Goal: Task Accomplishment & Management: Use online tool/utility

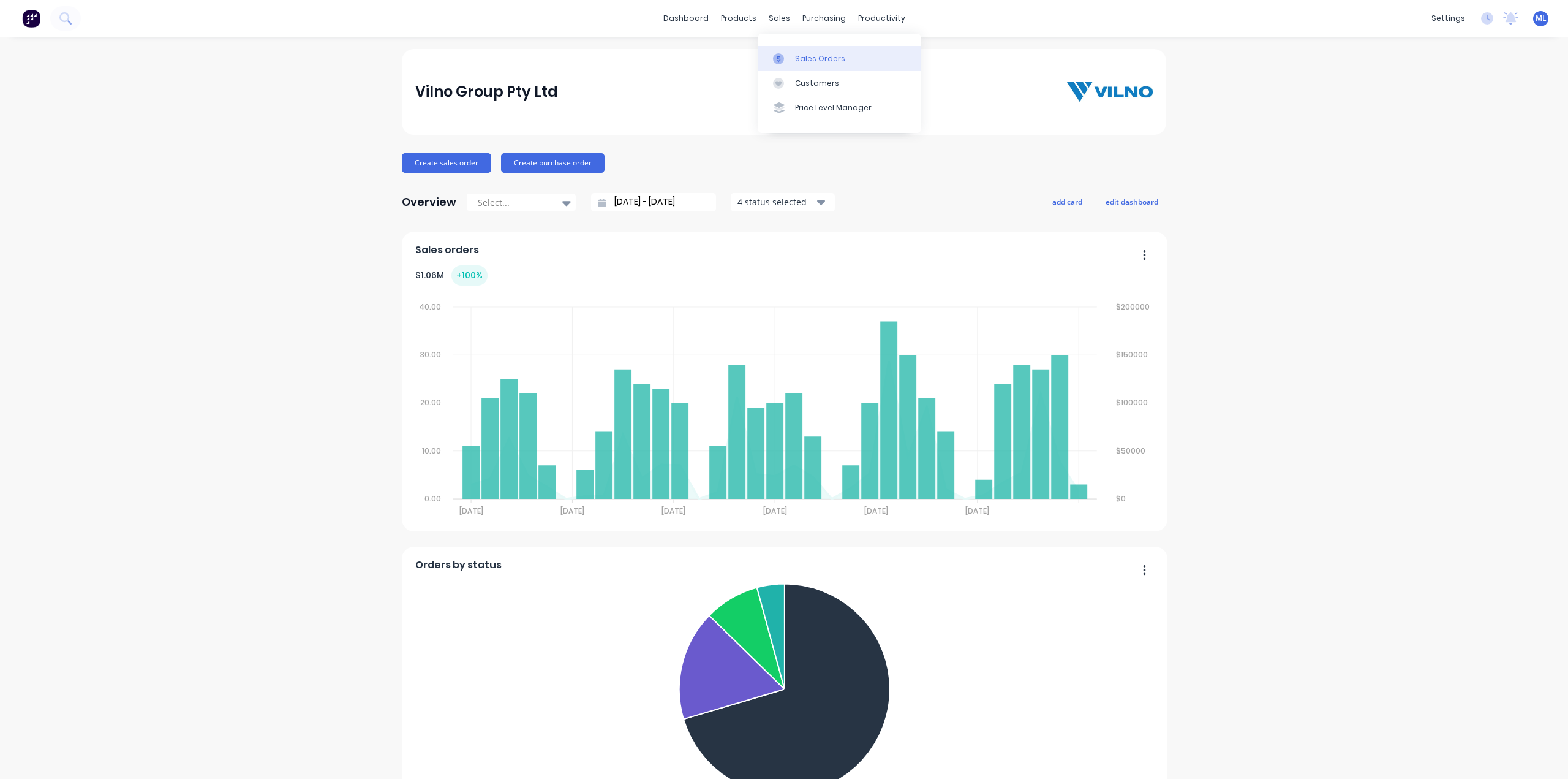
click at [807, 61] on div "Sales Orders" at bounding box center [821, 58] width 50 height 11
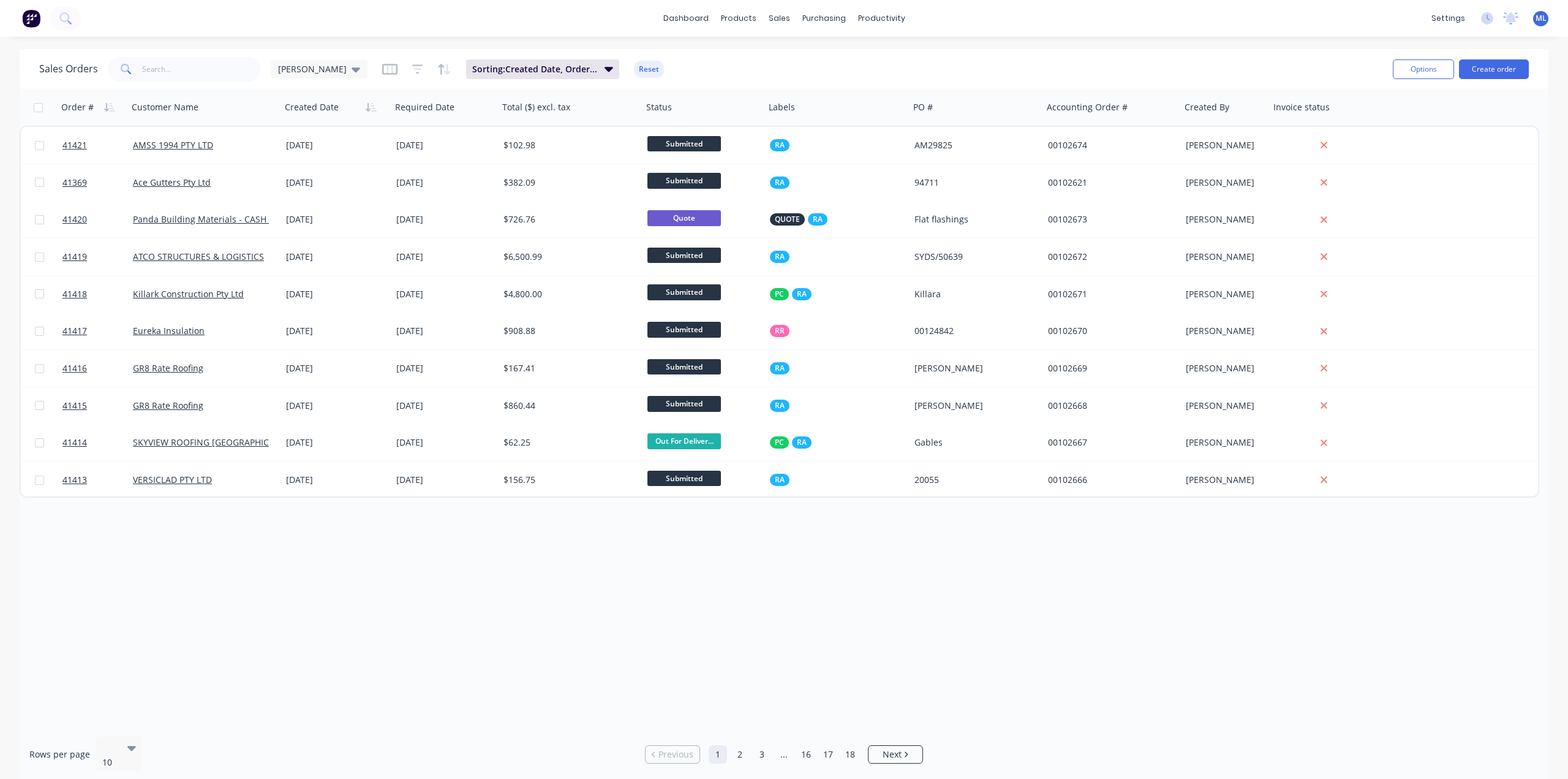
click at [731, 745] on ul "Previous 1 2 3 ... 16 17 18 Next" at bounding box center [784, 754] width 288 height 18
click at [735, 747] on link "2" at bounding box center [739, 754] width 18 height 18
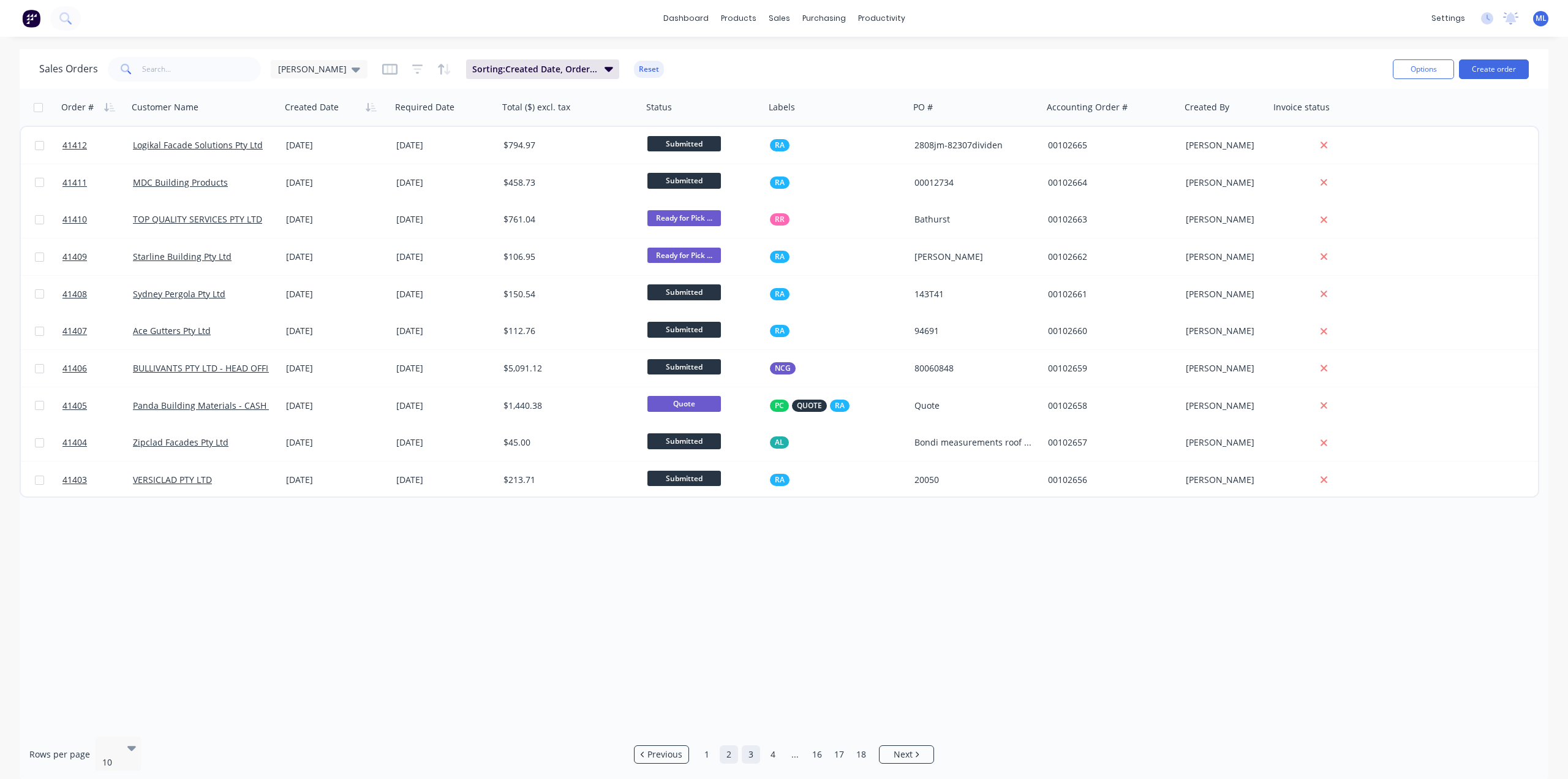
click at [755, 745] on link "3" at bounding box center [751, 754] width 18 height 18
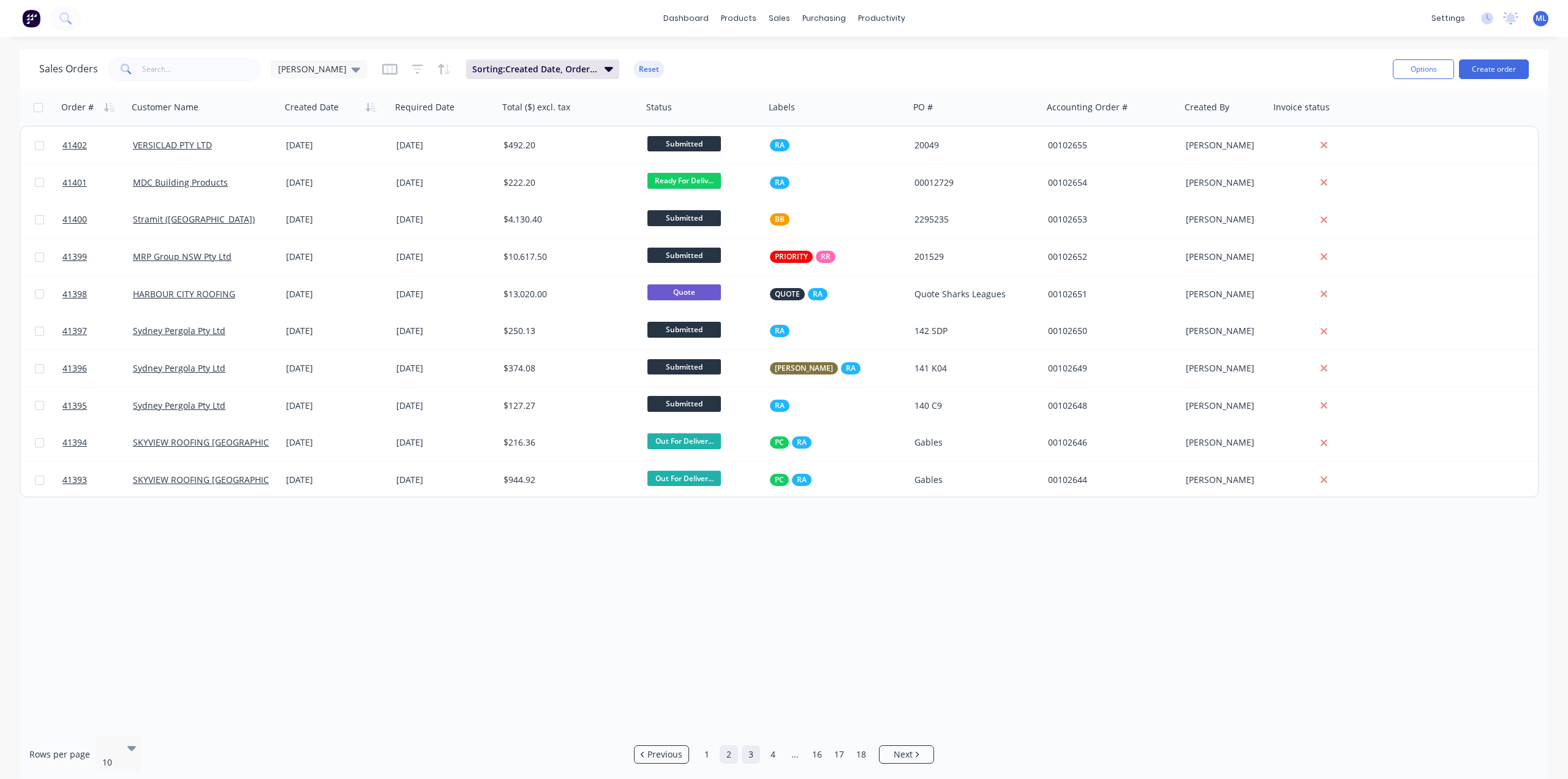
click at [722, 749] on link "2" at bounding box center [729, 754] width 18 height 18
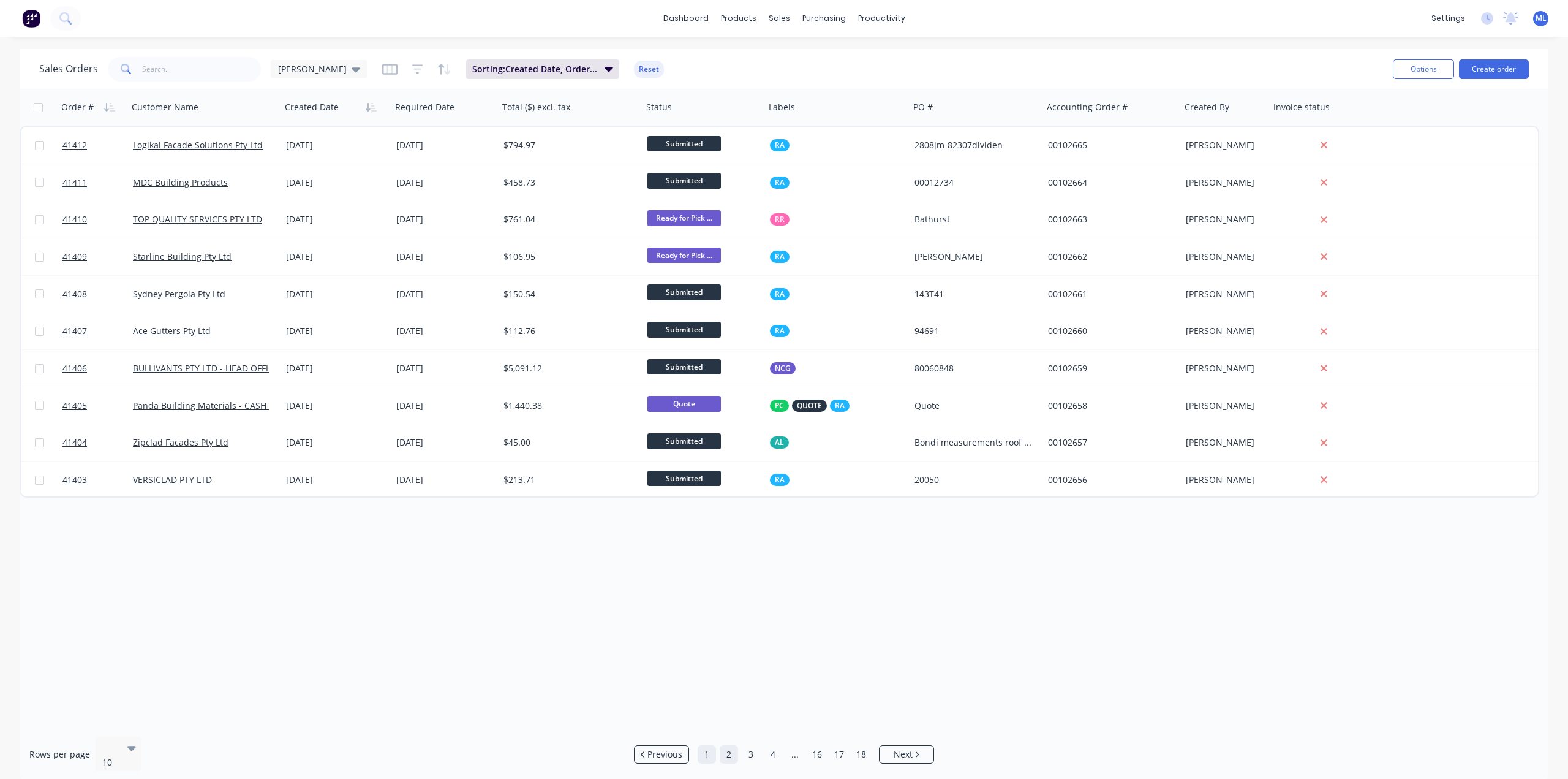
click at [702, 751] on link "1" at bounding box center [706, 754] width 18 height 18
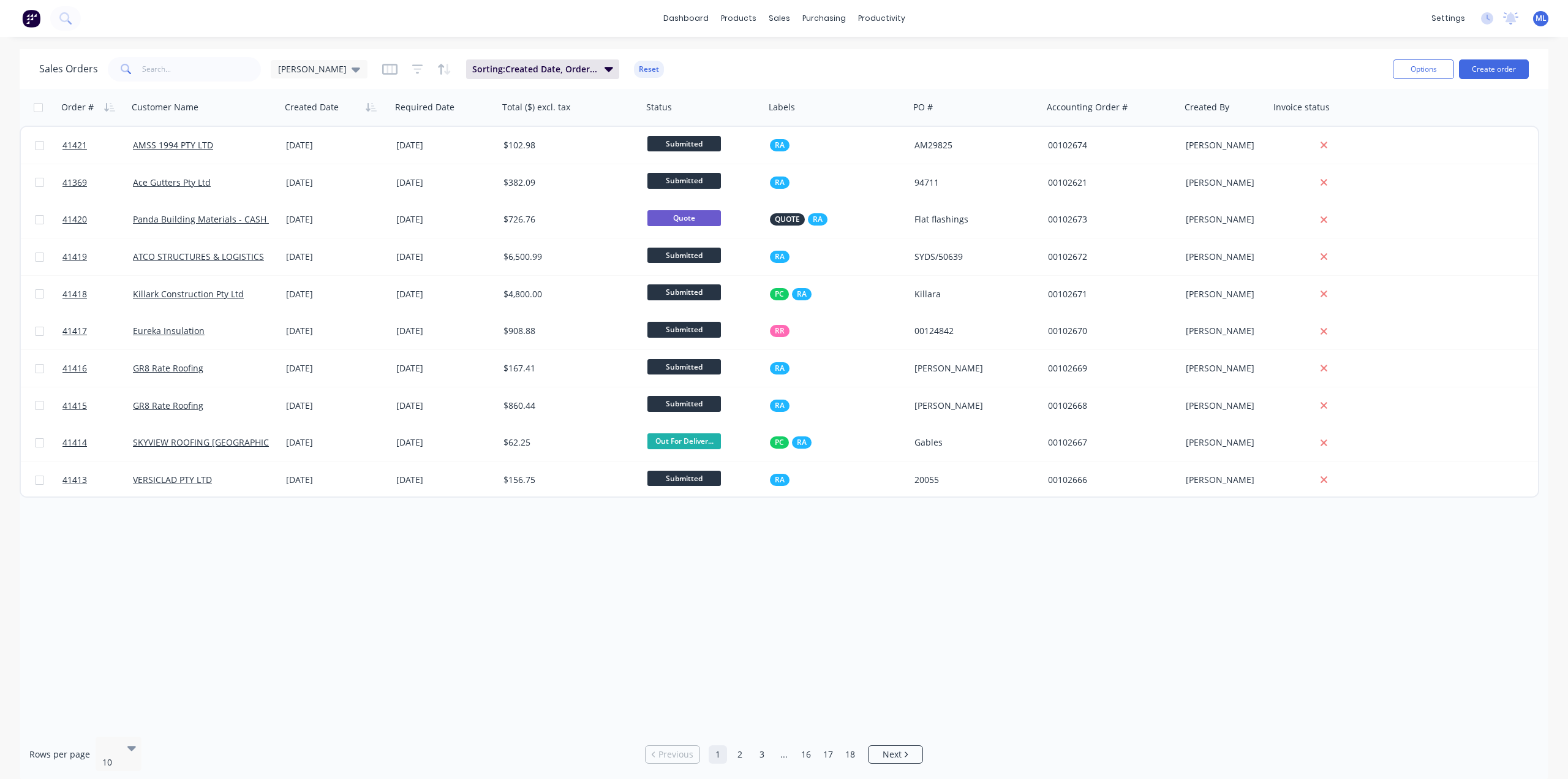
click at [391, 541] on div "Order # Customer Name Created Date Required Date Total ($) excl. tax Status Lab…" at bounding box center [784, 407] width 1529 height 637
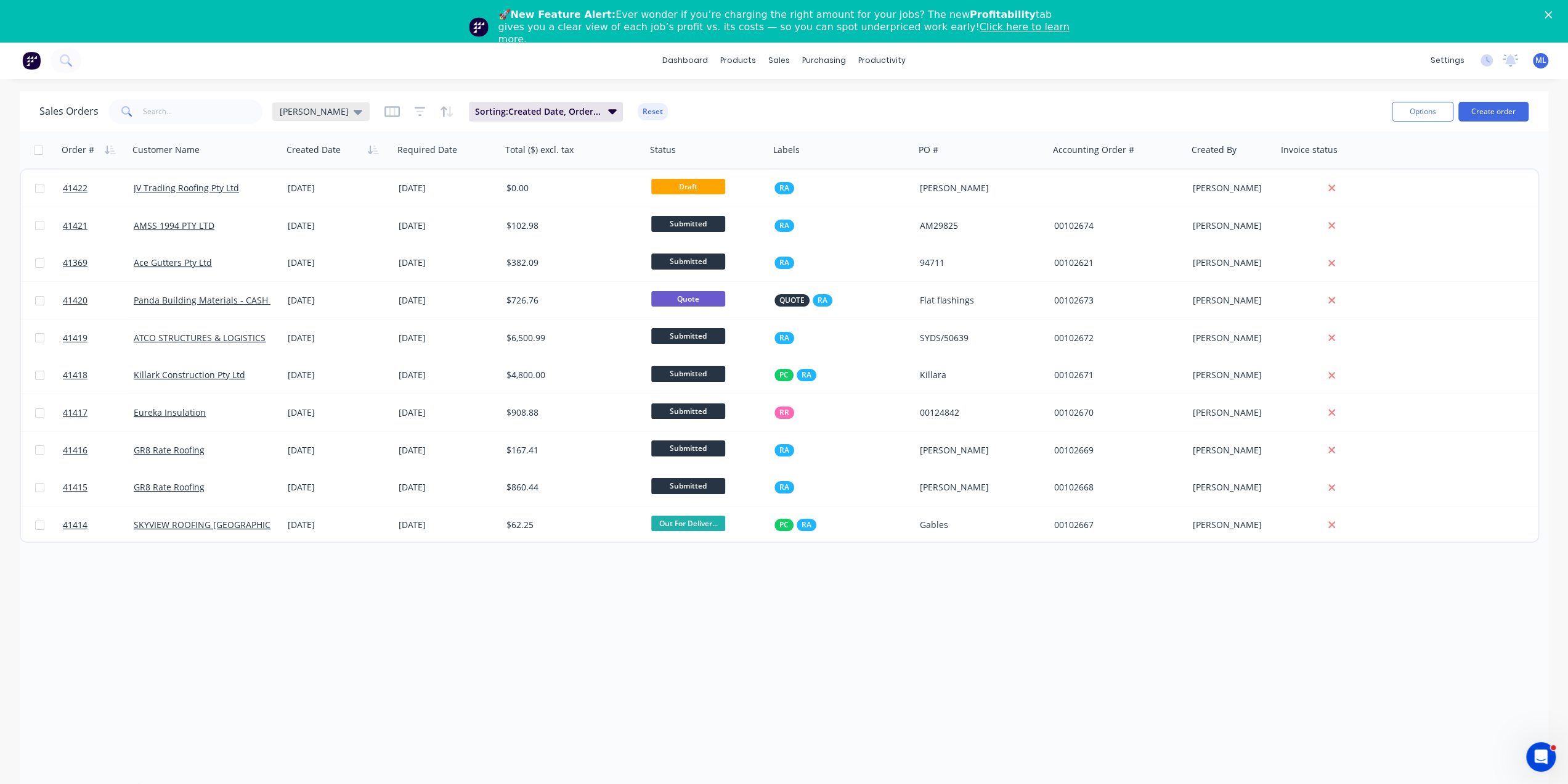
click at [353, 111] on icon at bounding box center [357, 111] width 9 height 5
click at [330, 265] on button "All Invoiced Sales MTD" at bounding box center [346, 266] width 141 height 15
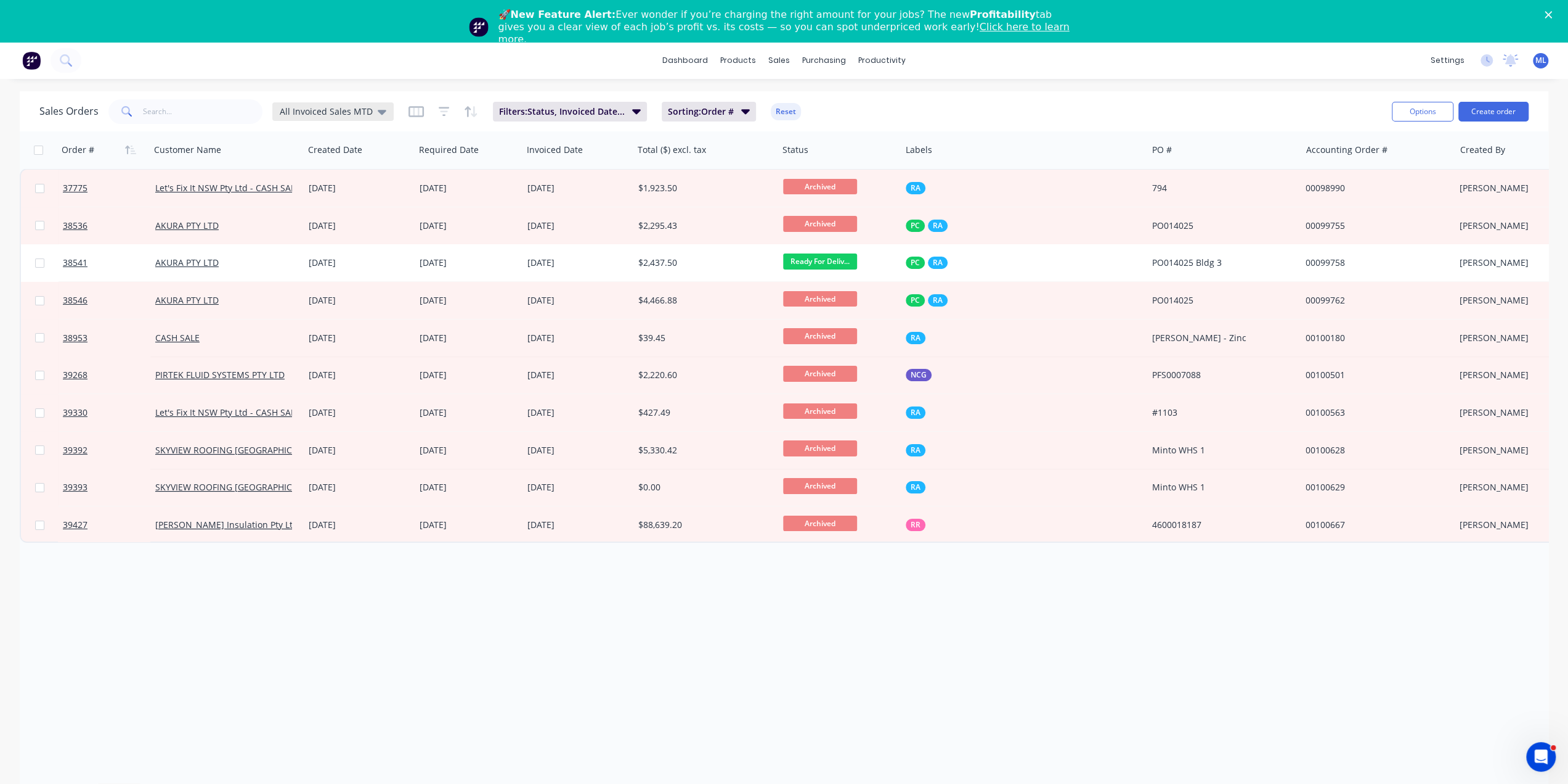
click at [330, 119] on div "All Invoiced Sales MTD" at bounding box center [333, 111] width 121 height 19
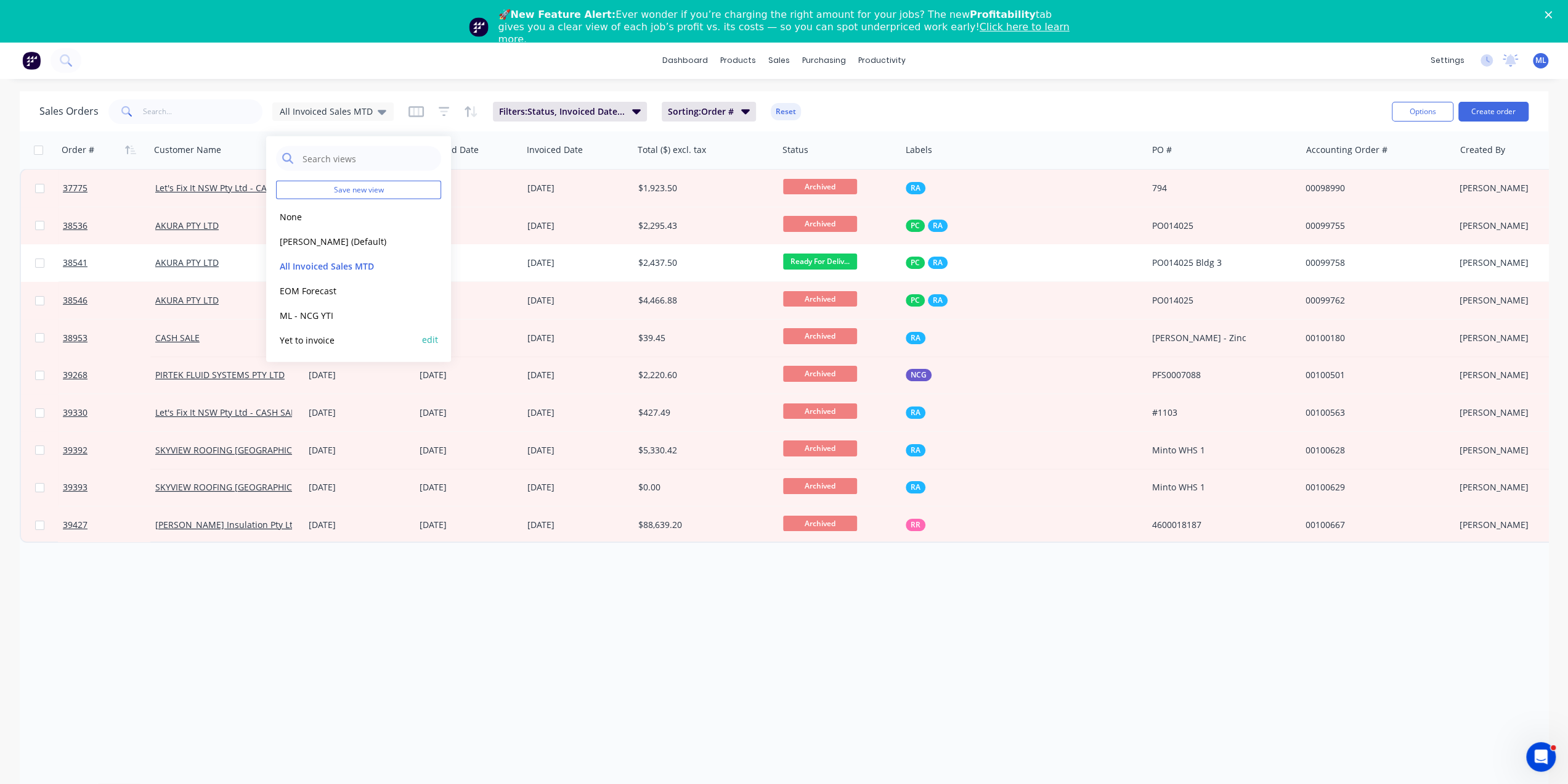
click at [318, 339] on button "Yet to invoice" at bounding box center [346, 339] width 141 height 15
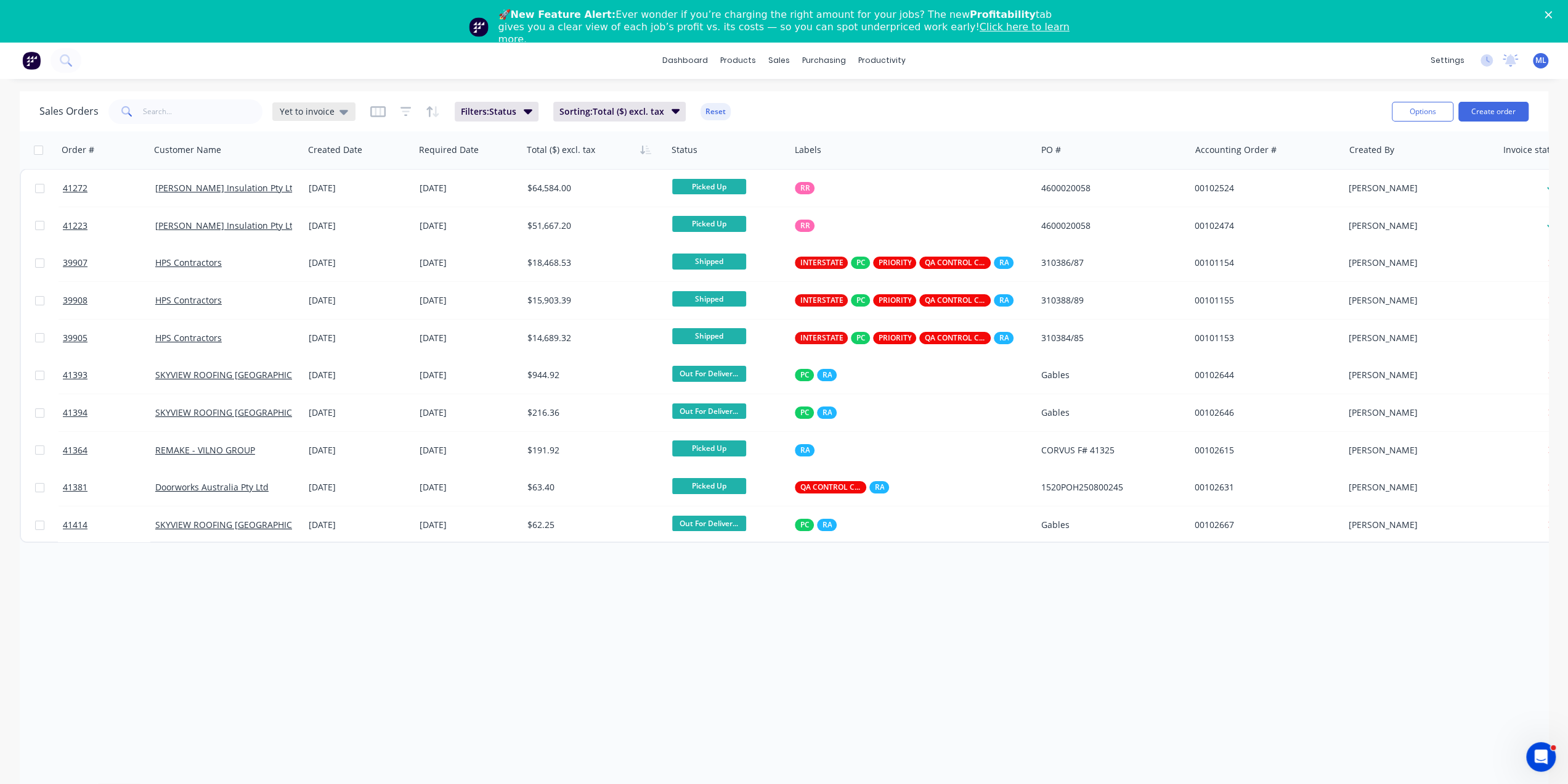
click at [328, 116] on span "Yet to invoice" at bounding box center [307, 110] width 55 height 13
click at [873, 112] on div "Sales Orders Yet to invoice Filters: Status Sorting: Total ($) excl. tax Reset" at bounding box center [710, 111] width 1343 height 30
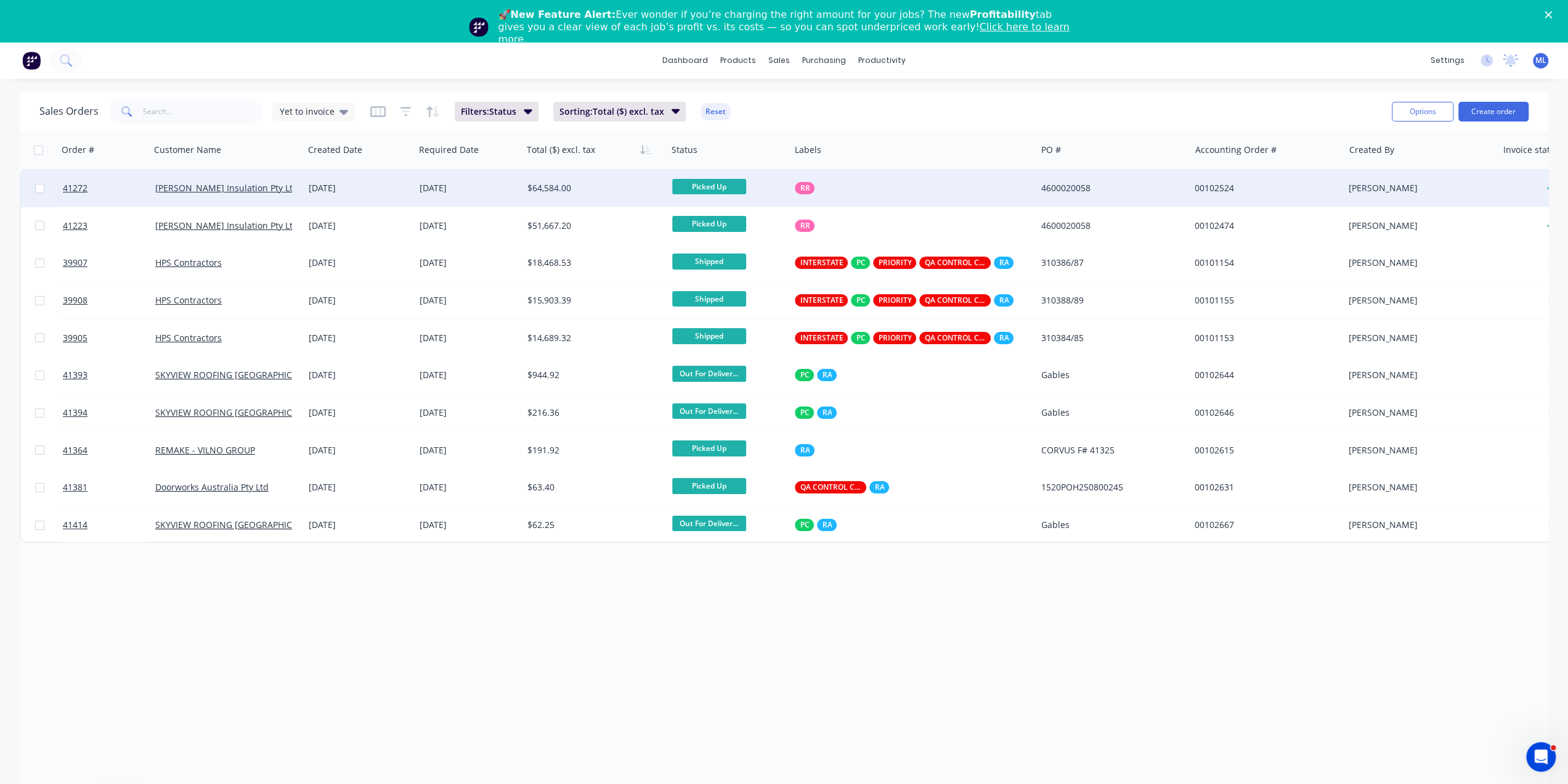
click at [371, 191] on div "[DATE]" at bounding box center [359, 187] width 101 height 13
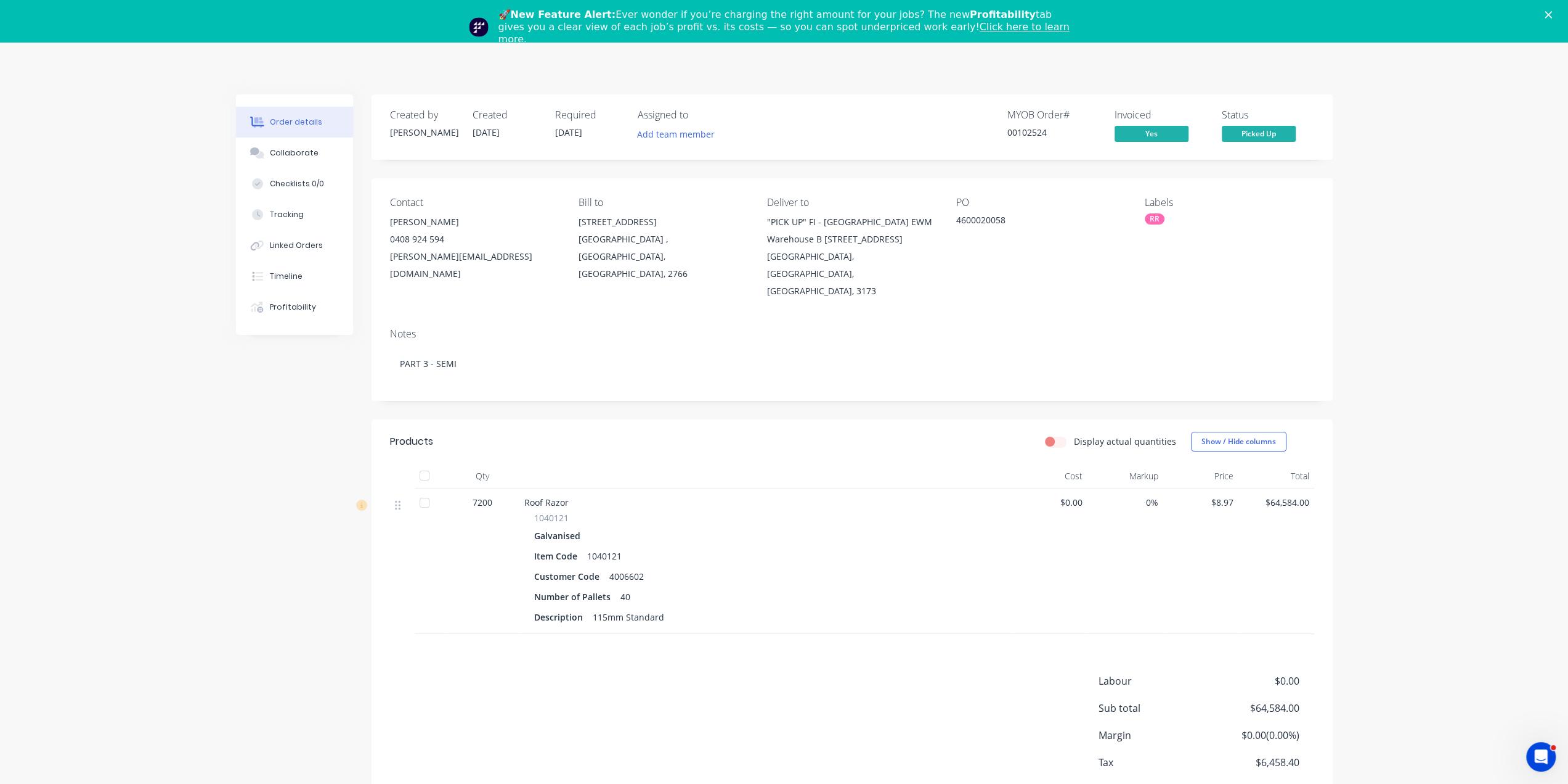
click at [1552, 13] on polygon "Close" at bounding box center [1548, 15] width 8 height 8
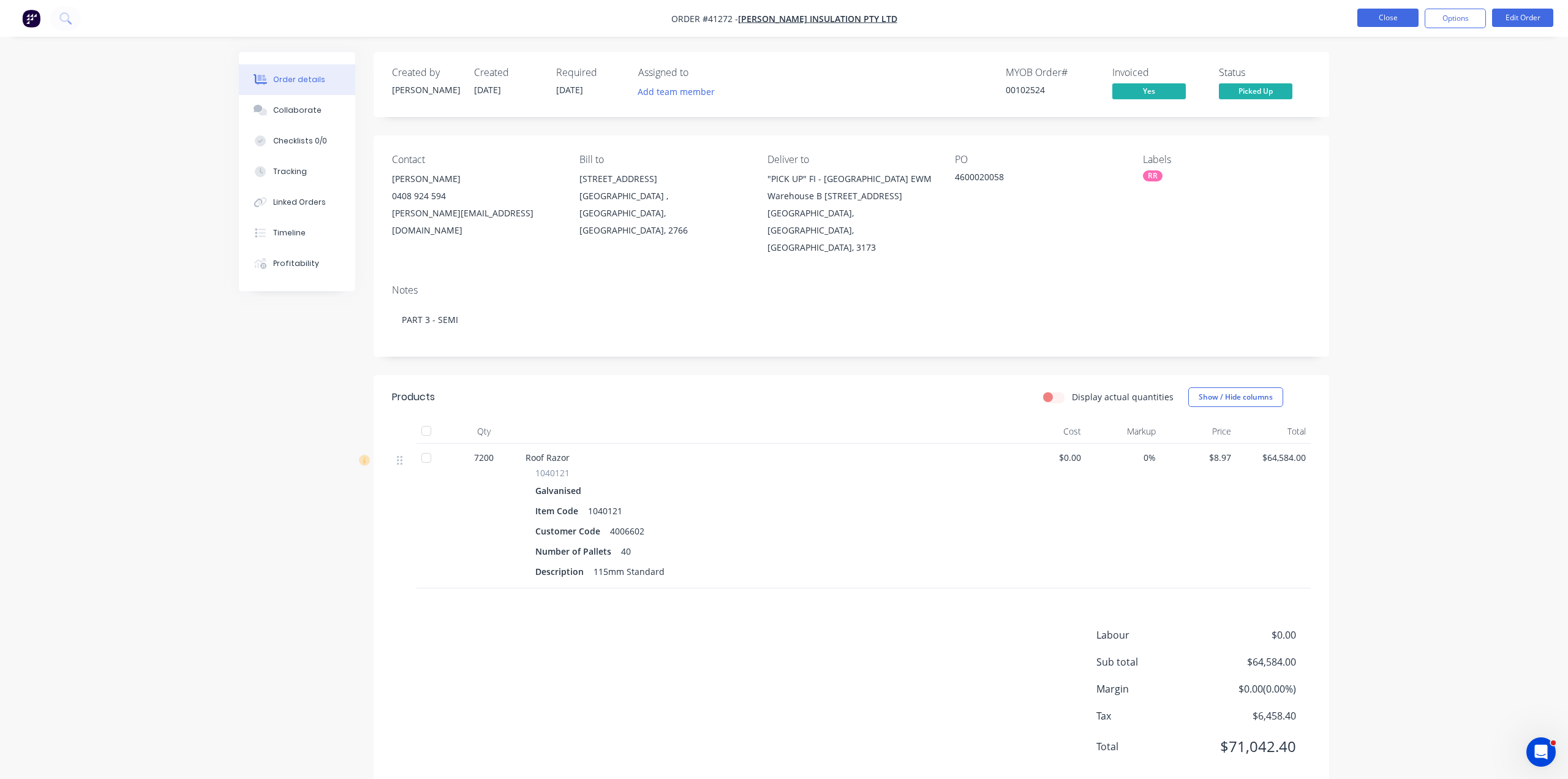
click at [1402, 16] on button "Close" at bounding box center [1388, 17] width 61 height 18
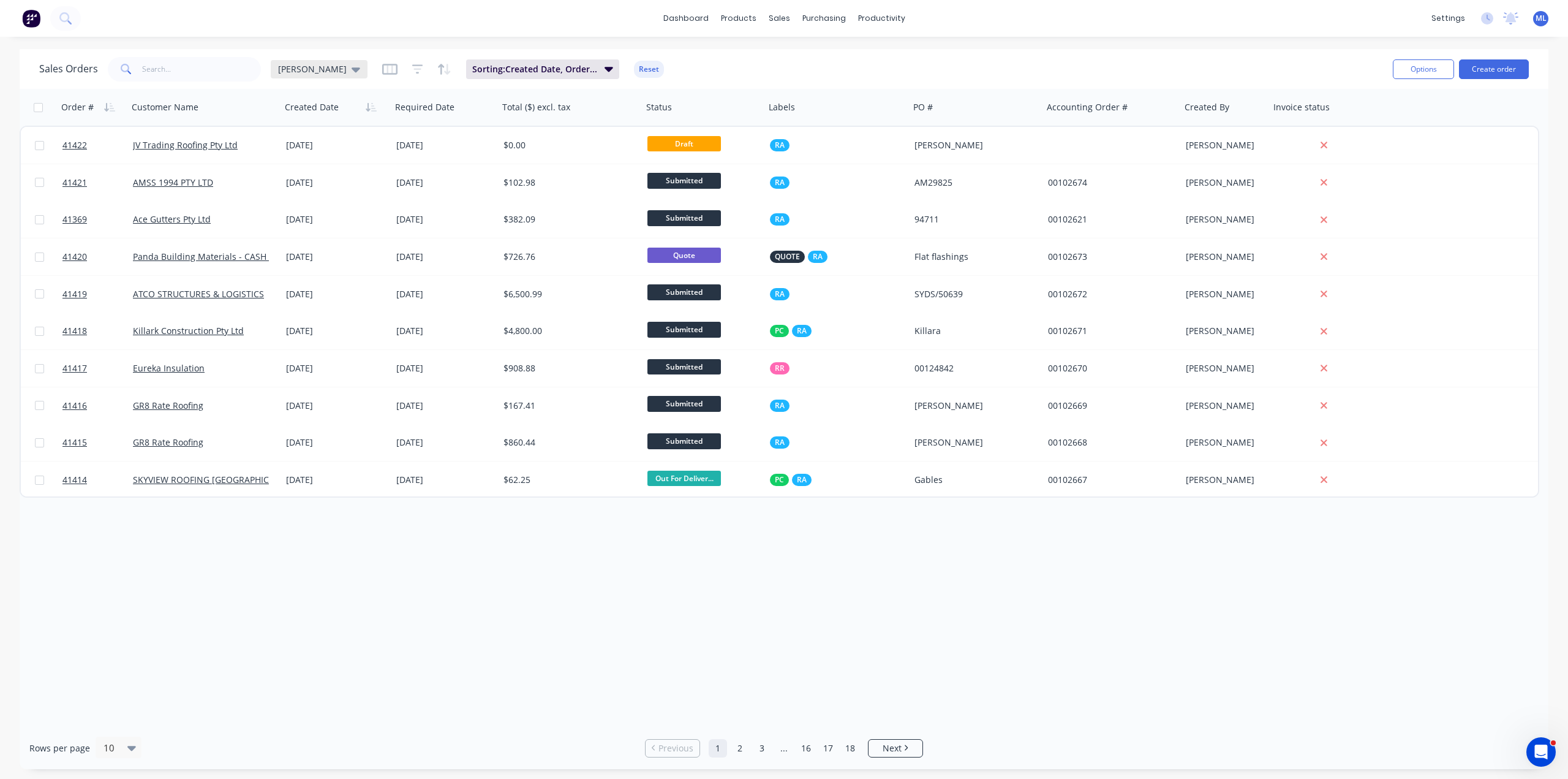
click at [299, 66] on span "[PERSON_NAME]" at bounding box center [312, 68] width 69 height 13
click at [309, 244] on button "EOM Forecast" at bounding box center [344, 246] width 140 height 15
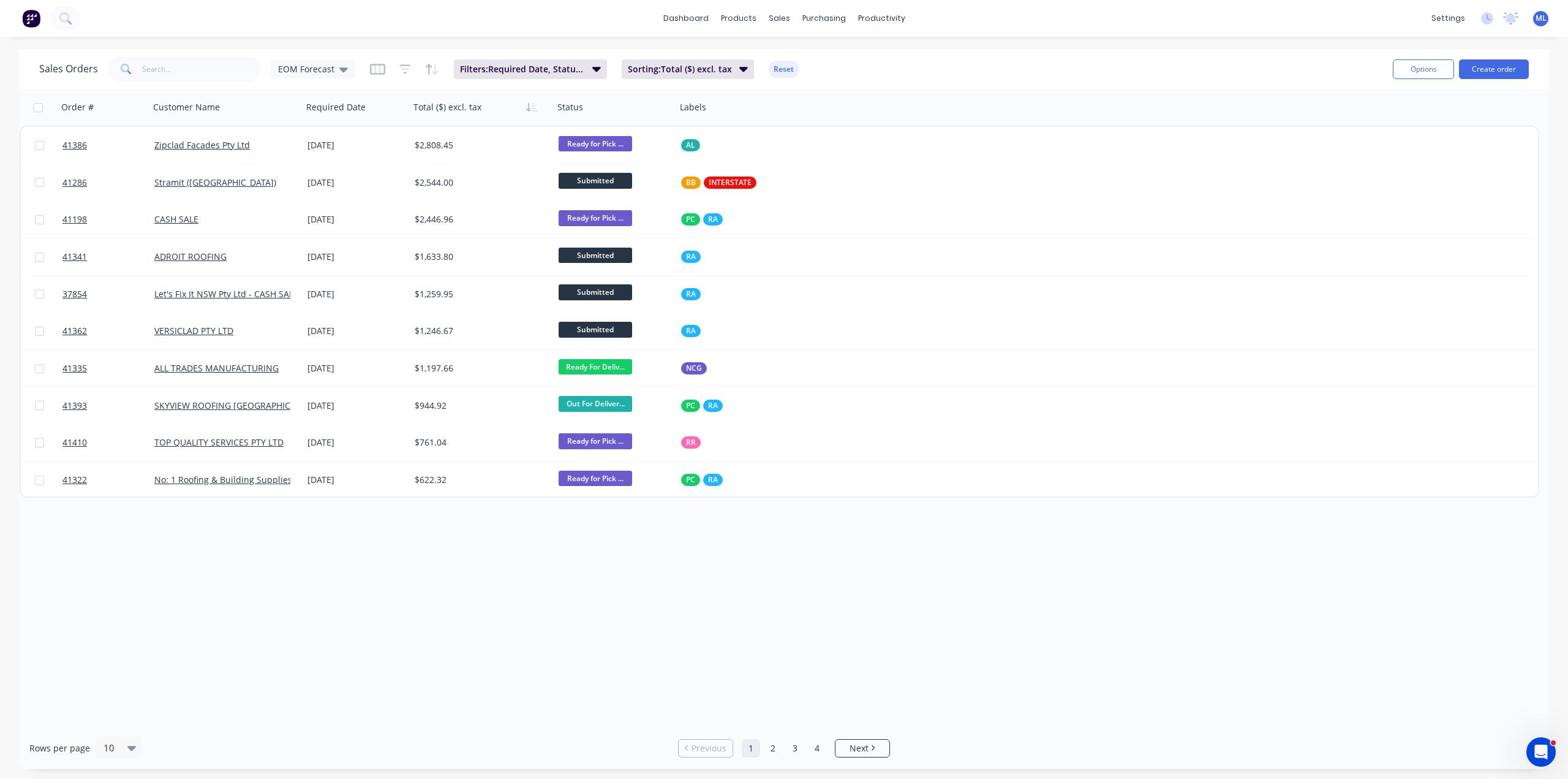
click at [734, 626] on div "Order # Customer Name Required Date Total ($) excl. tax Status Labels 41386 Zip…" at bounding box center [784, 407] width 1529 height 637
click at [306, 73] on span "EOM Forecast" at bounding box center [307, 68] width 56 height 13
click at [324, 274] on button "ML - NCG YTI" at bounding box center [344, 271] width 140 height 15
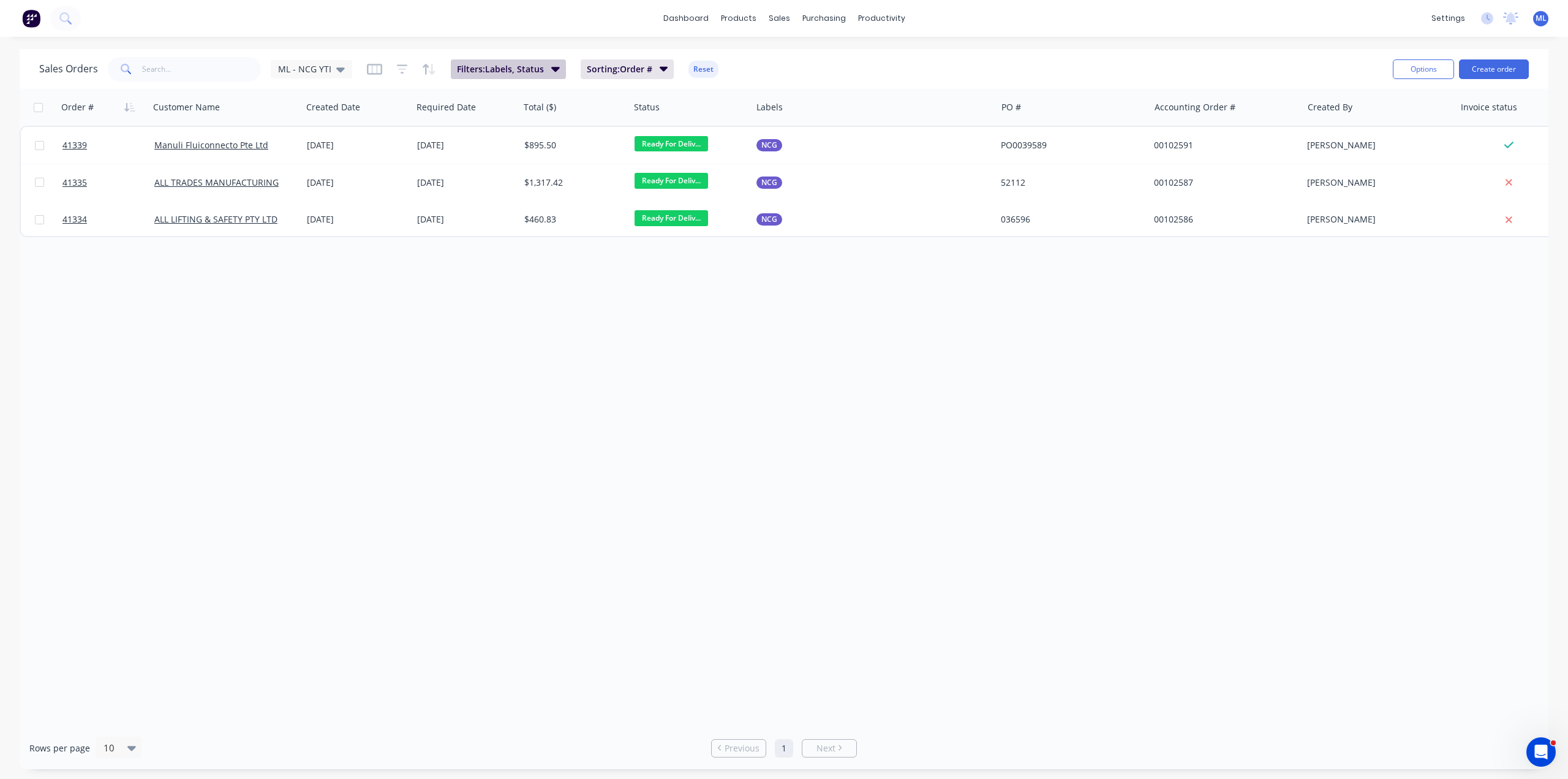
click at [507, 66] on span "Filters: Labels, Status" at bounding box center [501, 69] width 87 height 13
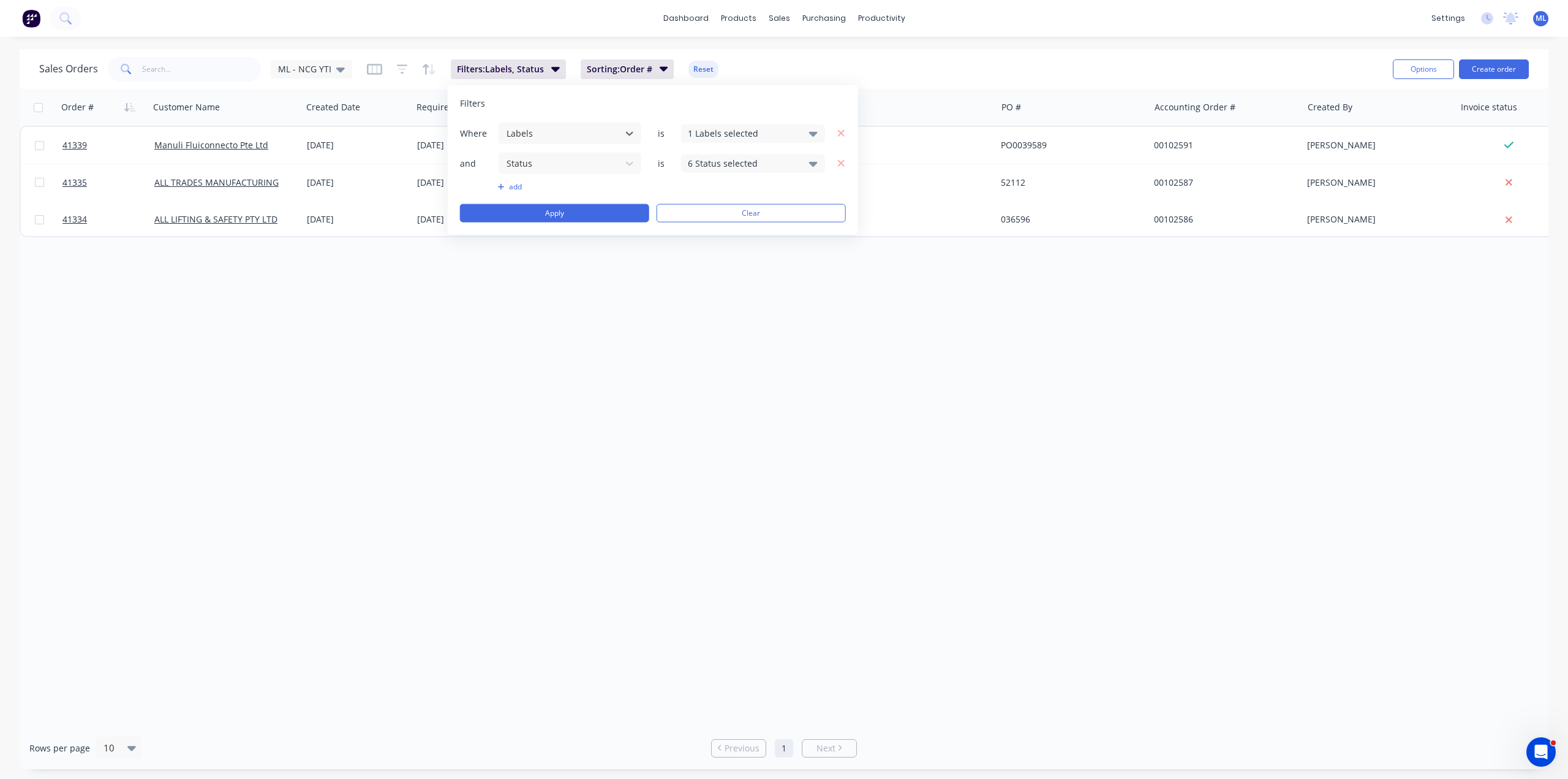
click at [511, 184] on button "add" at bounding box center [570, 187] width 144 height 10
click at [534, 199] on div "Select..." at bounding box center [560, 193] width 117 height 20
type input "invoi"
click at [580, 211] on div "Invoice status" at bounding box center [570, 219] width 144 height 22
click at [754, 190] on div "3 Invoice status selected" at bounding box center [743, 193] width 111 height 13
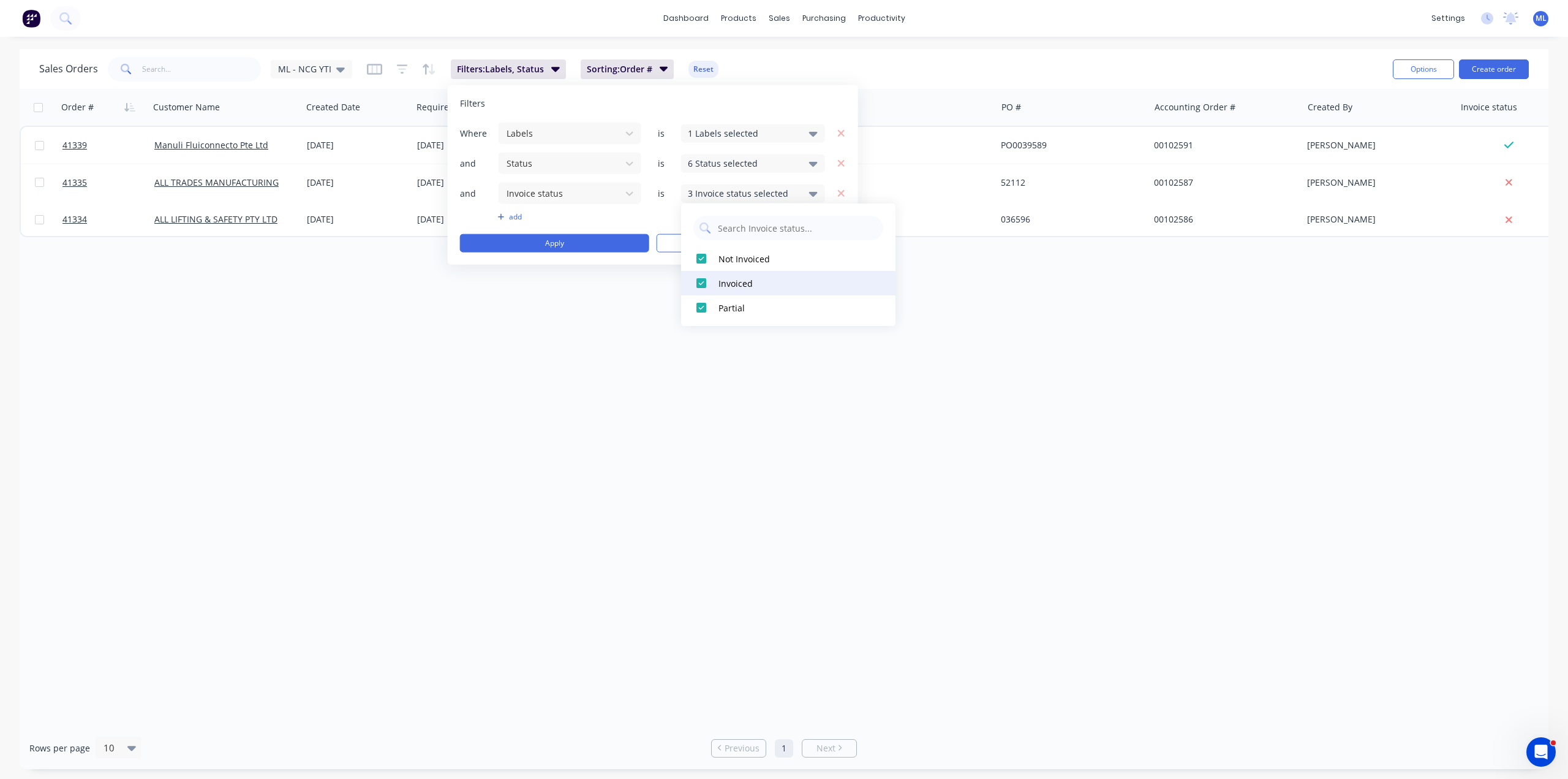
click at [726, 283] on div "Invoiced" at bounding box center [793, 282] width 147 height 13
click at [717, 317] on button "Partial" at bounding box center [788, 307] width 214 height 24
click at [626, 242] on button "Apply" at bounding box center [554, 243] width 189 height 18
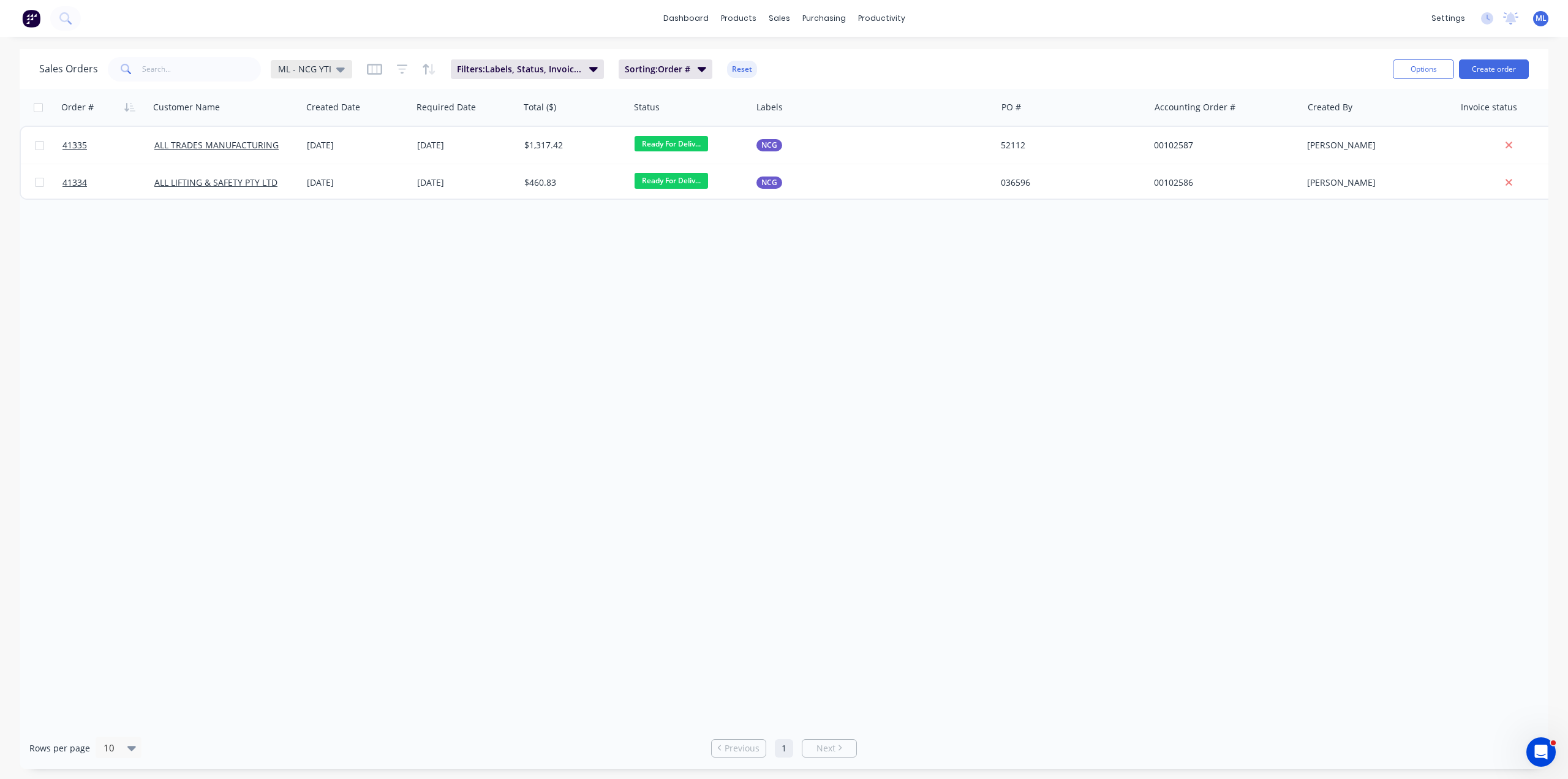
click at [325, 68] on span "ML - NCG YTI" at bounding box center [305, 68] width 53 height 13
click at [437, 268] on div "ML - NCG YTI edit" at bounding box center [356, 271] width 164 height 24
click at [430, 270] on button "edit" at bounding box center [428, 271] width 16 height 13
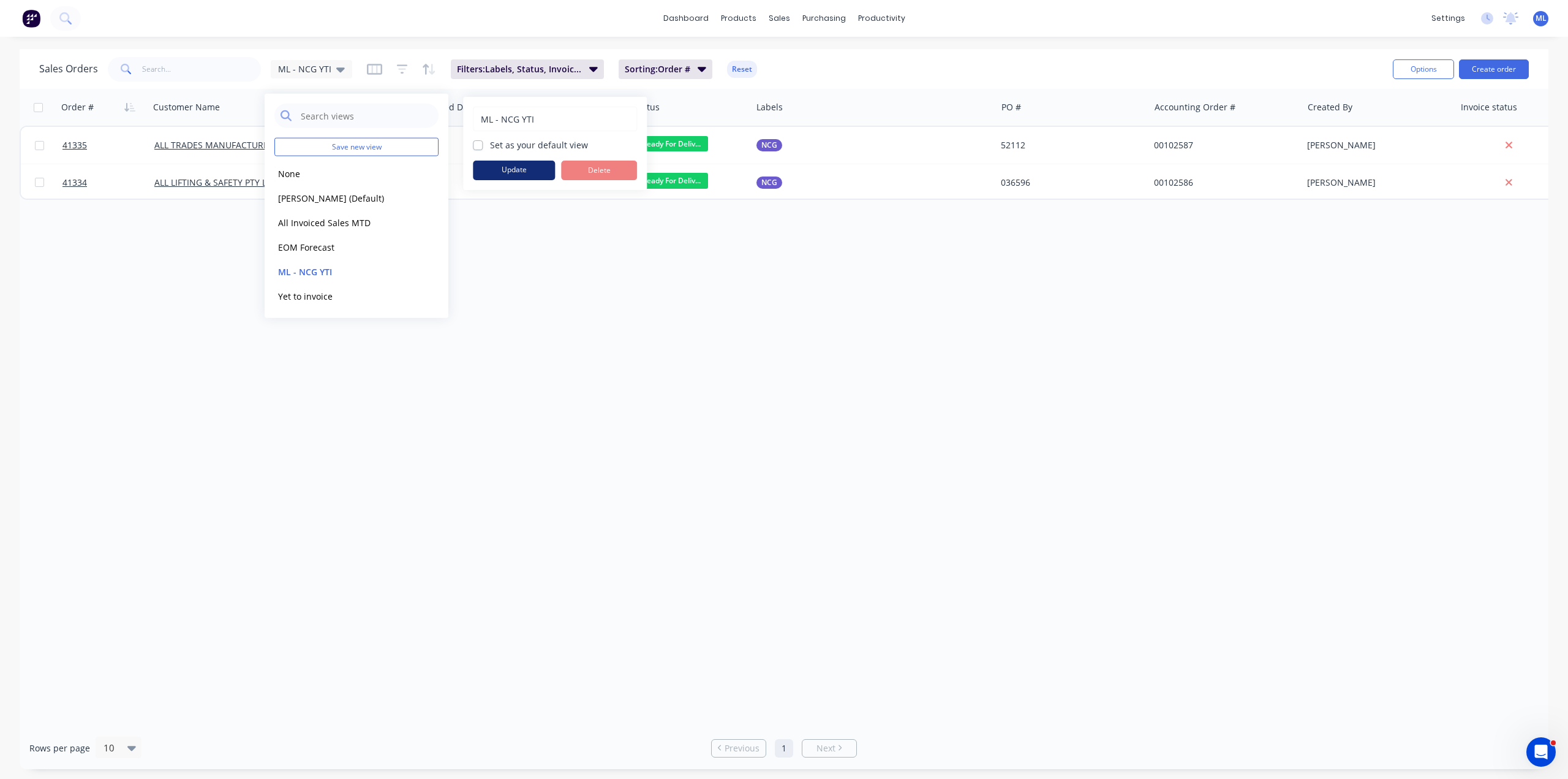
click at [537, 169] on button "Update" at bounding box center [513, 170] width 82 height 19
click at [308, 299] on button "Yet to invoice" at bounding box center [344, 295] width 140 height 15
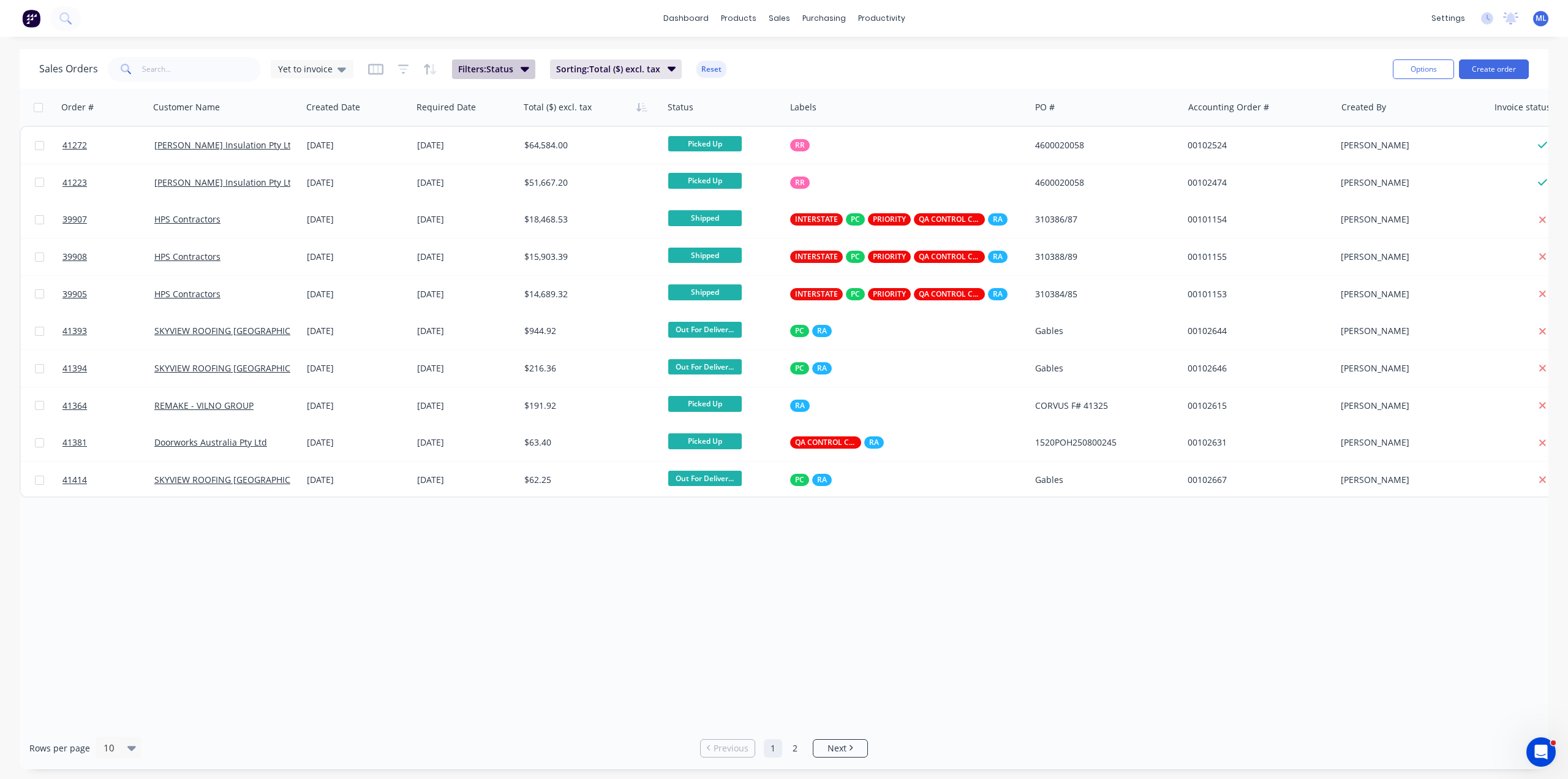
click at [491, 69] on span "Filters: Status" at bounding box center [485, 69] width 55 height 13
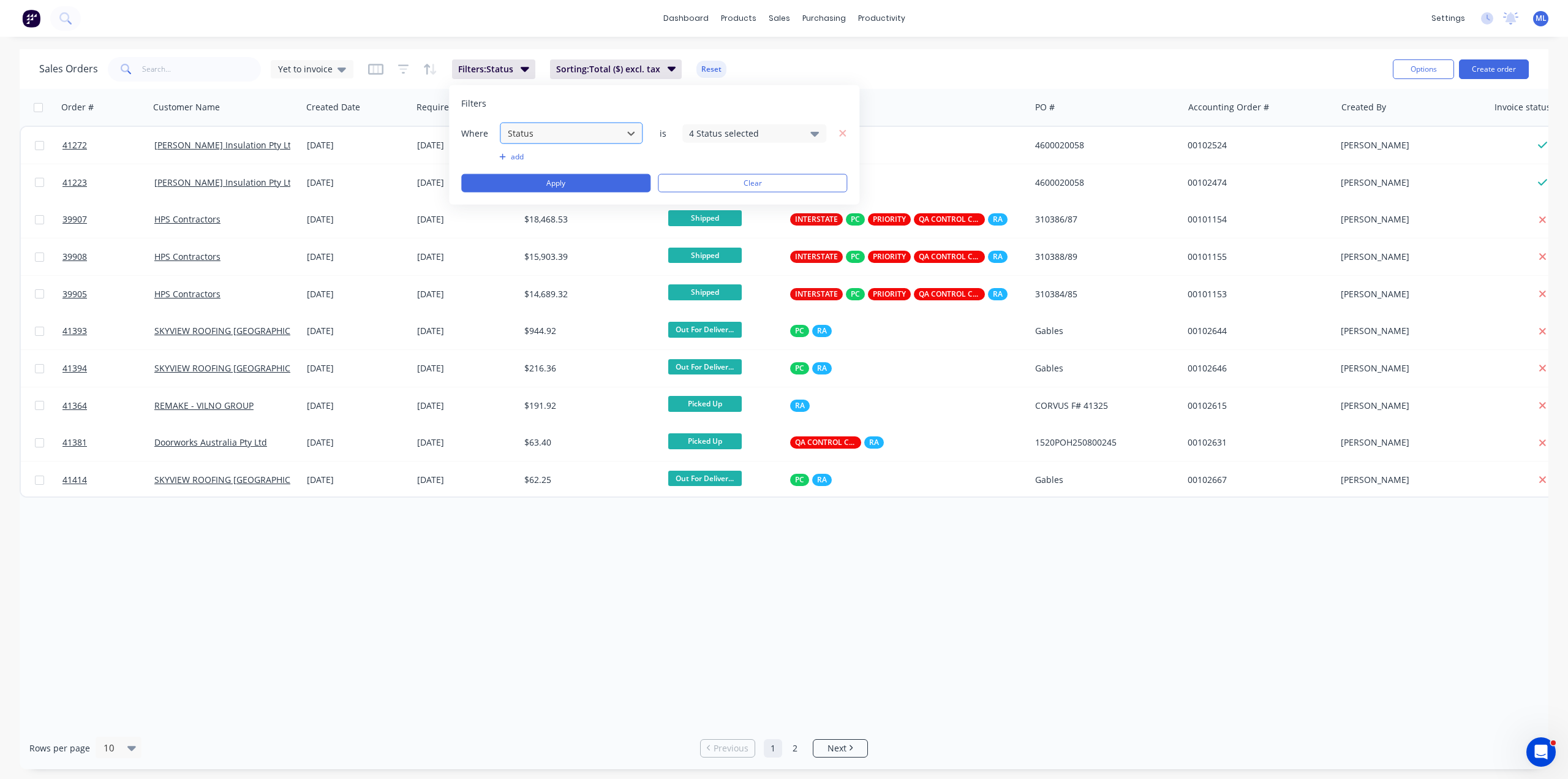
click at [571, 137] on div at bounding box center [561, 133] width 110 height 16
click at [483, 160] on div "add" at bounding box center [654, 157] width 386 height 10
click at [511, 159] on button "add" at bounding box center [572, 157] width 144 height 10
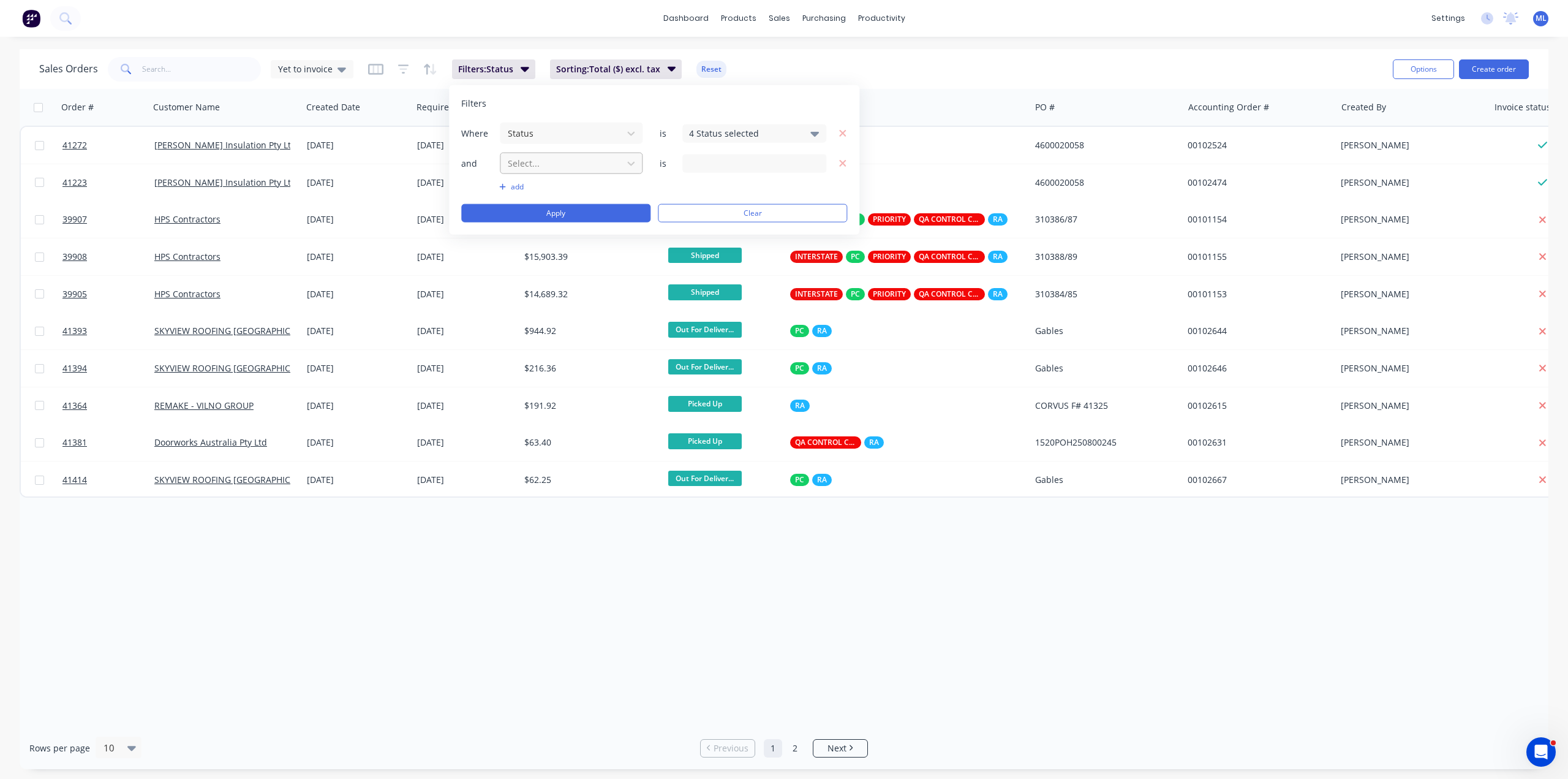
click at [563, 169] on div at bounding box center [561, 163] width 110 height 16
type input "inv"
click at [555, 188] on div "Invoice status" at bounding box center [572, 190] width 144 height 22
click at [729, 157] on div "3 Invoice status selected" at bounding box center [744, 163] width 111 height 13
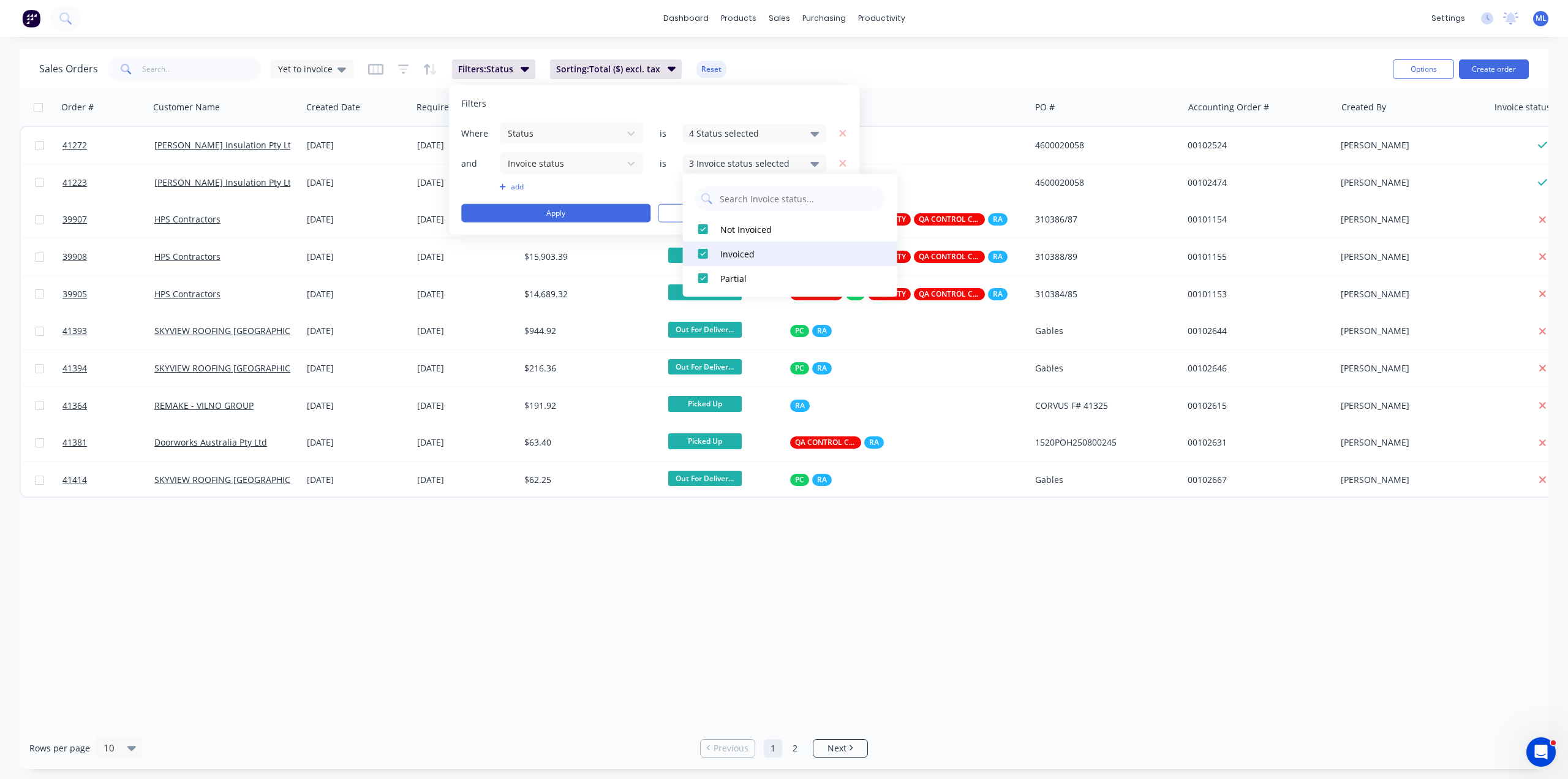
click at [731, 253] on div "Invoiced" at bounding box center [795, 253] width 147 height 13
click at [727, 277] on div "Partial" at bounding box center [795, 277] width 147 height 13
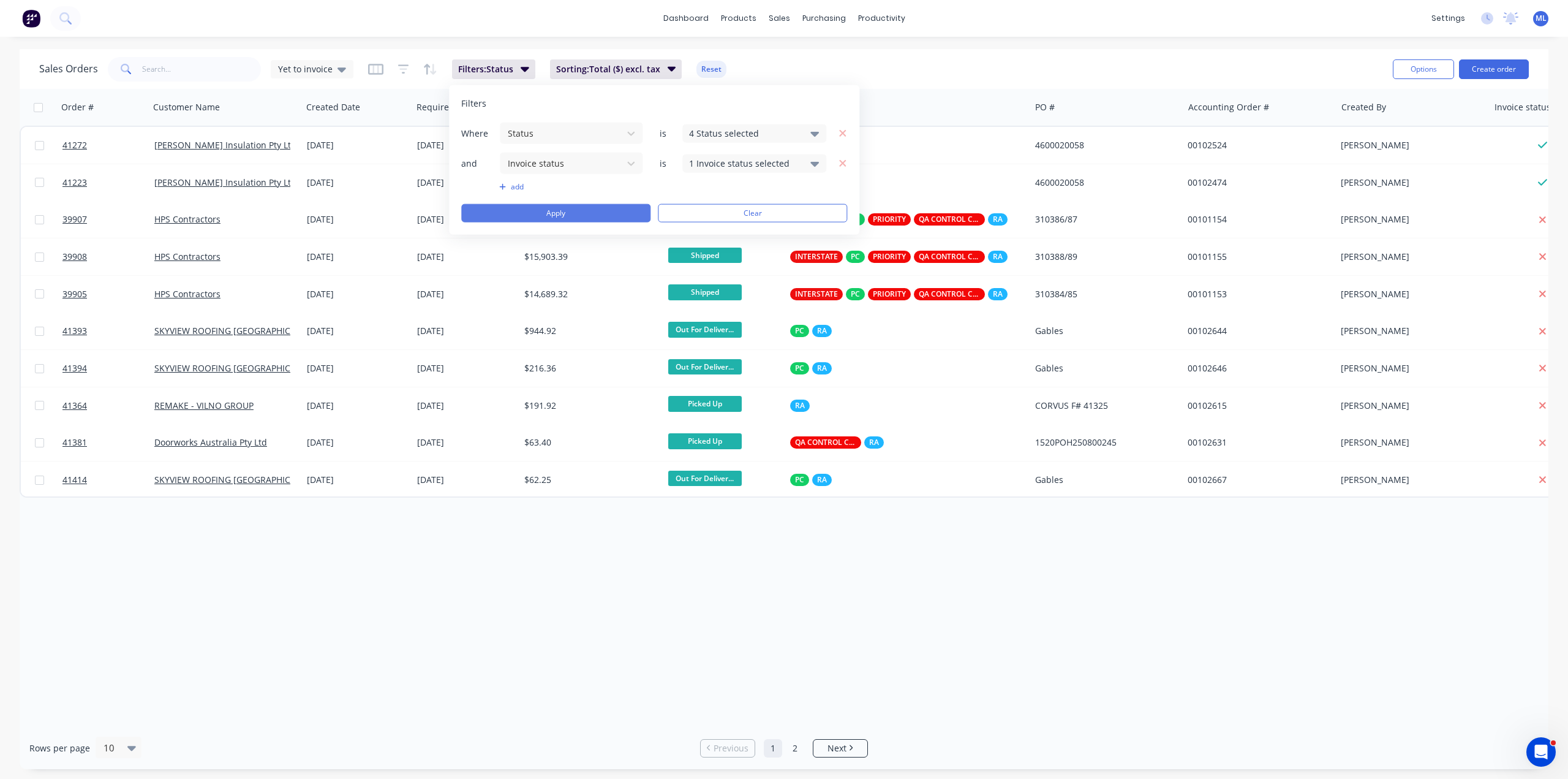
click at [592, 208] on button "Apply" at bounding box center [555, 212] width 189 height 18
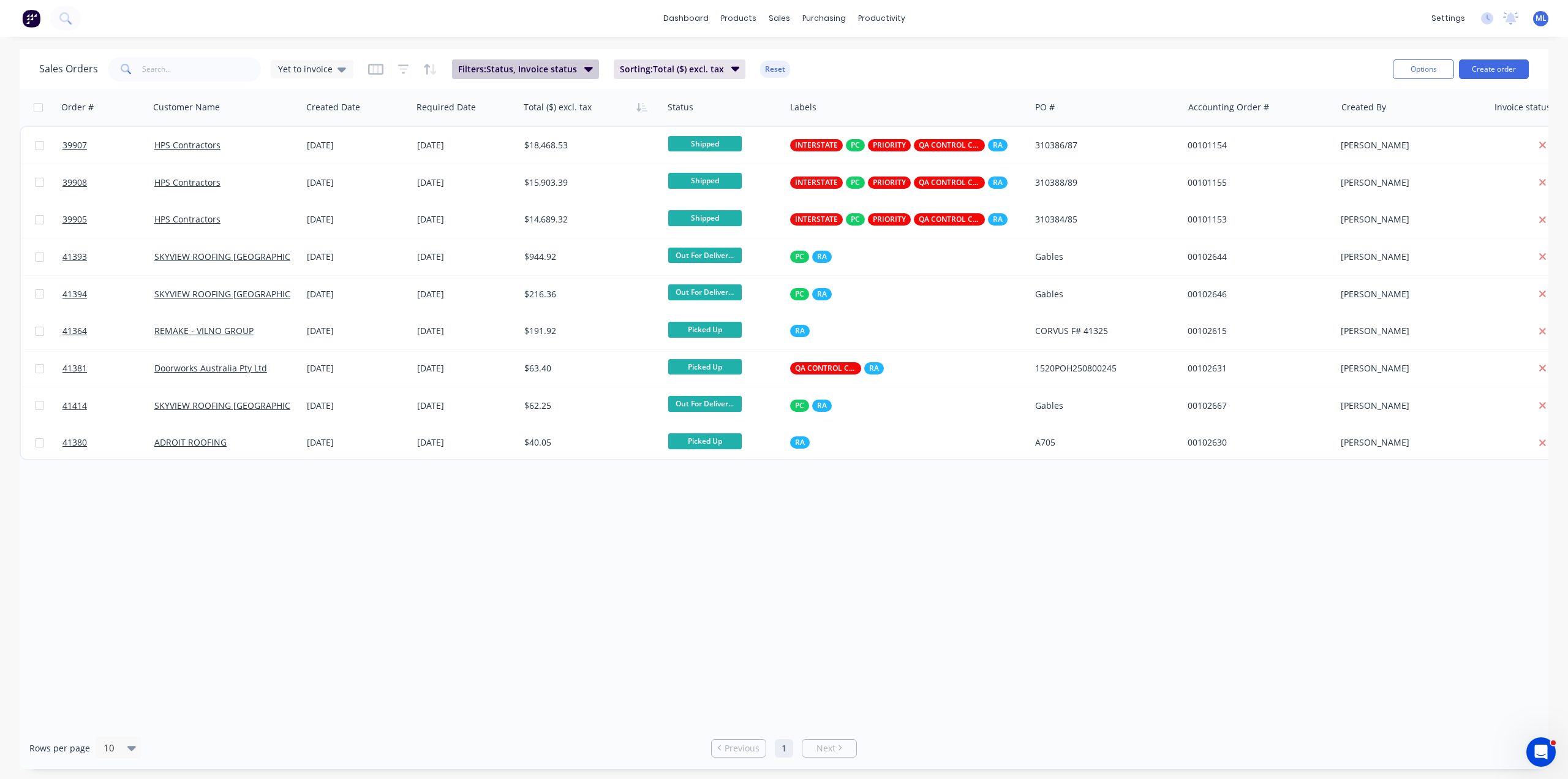
click at [577, 72] on button "Filters: Status, Invoice status" at bounding box center [526, 69] width 147 height 19
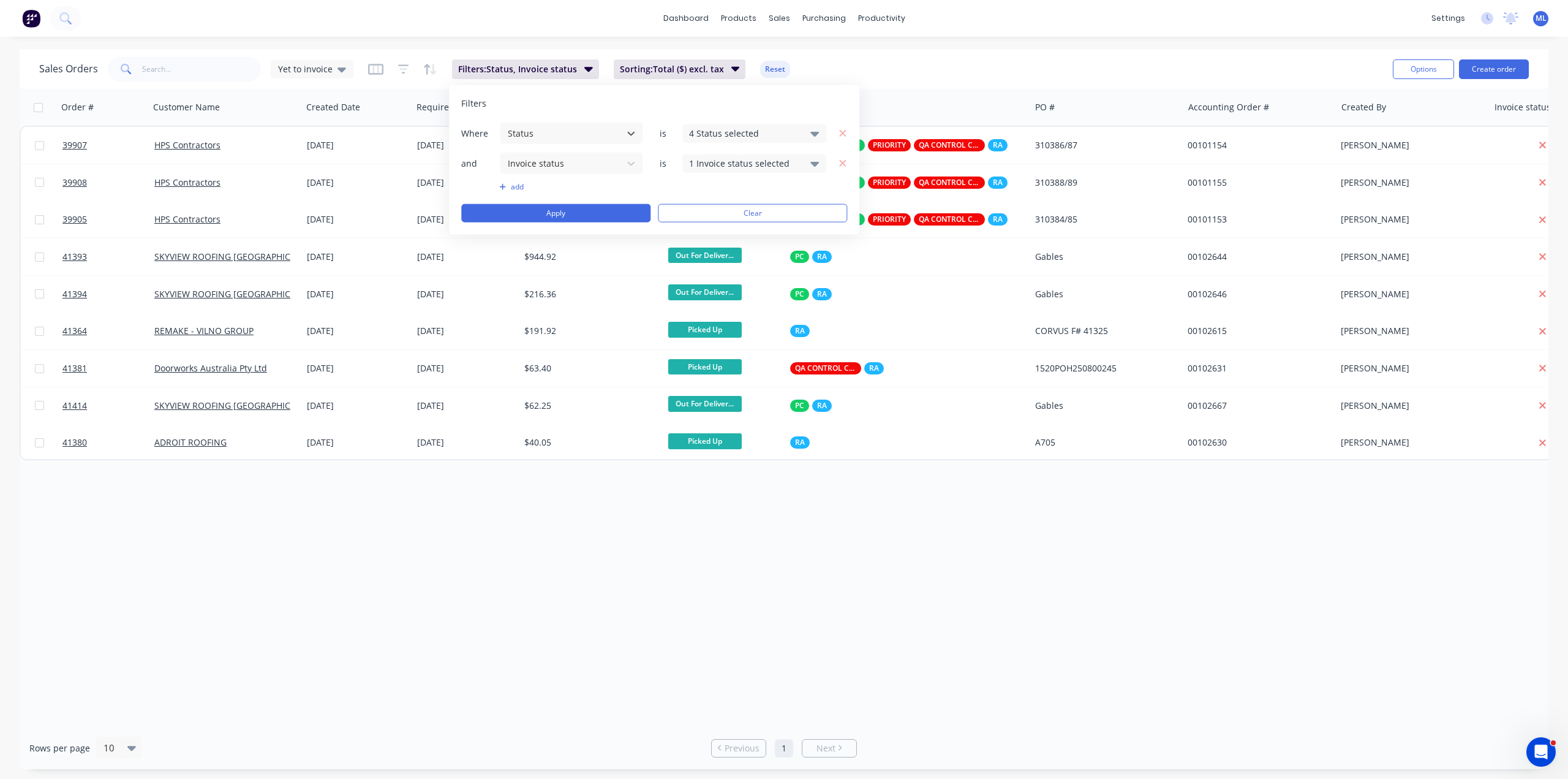
click at [793, 136] on div "4 Status selected" at bounding box center [744, 133] width 111 height 13
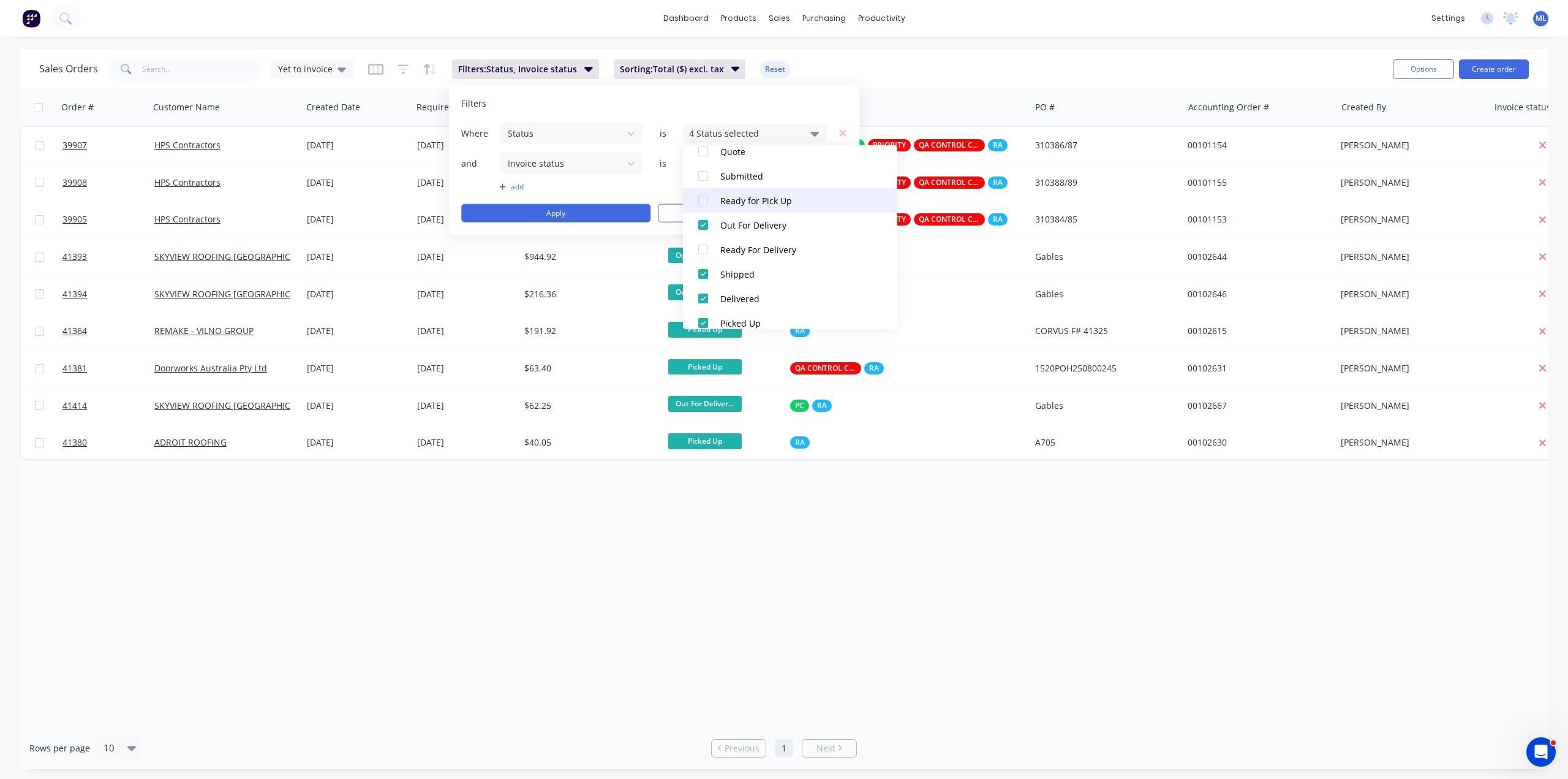
scroll to position [135, 0]
click at [918, 61] on div "Sales Orders Yet to invoice Filters: Status, Invoice status Sorting: Total ($) …" at bounding box center [710, 69] width 1344 height 30
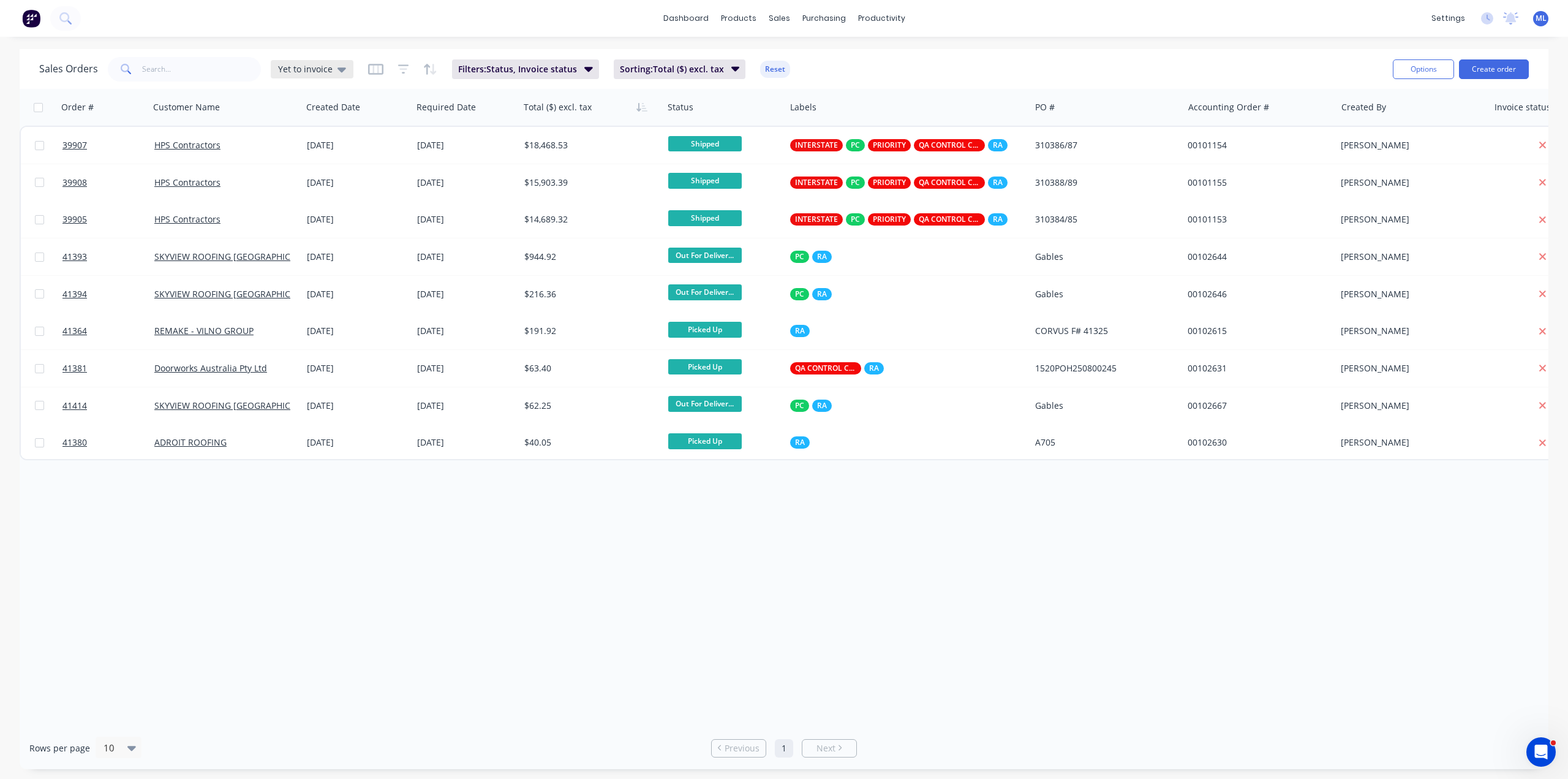
click at [327, 70] on span "Yet to invoice" at bounding box center [306, 68] width 54 height 13
click at [311, 248] on button "EOM Forecast" at bounding box center [344, 246] width 140 height 15
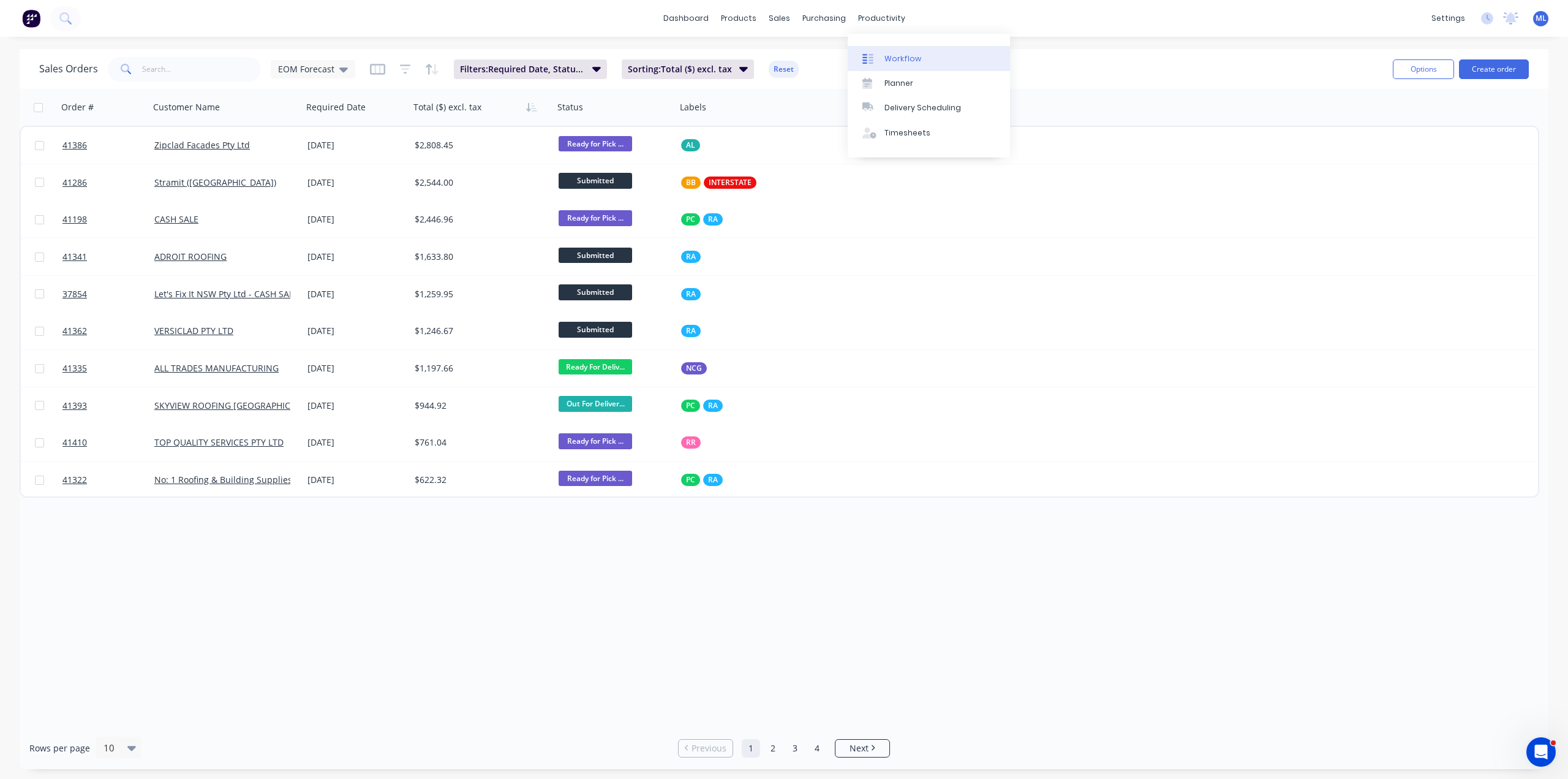
click at [879, 56] on div at bounding box center [871, 58] width 18 height 11
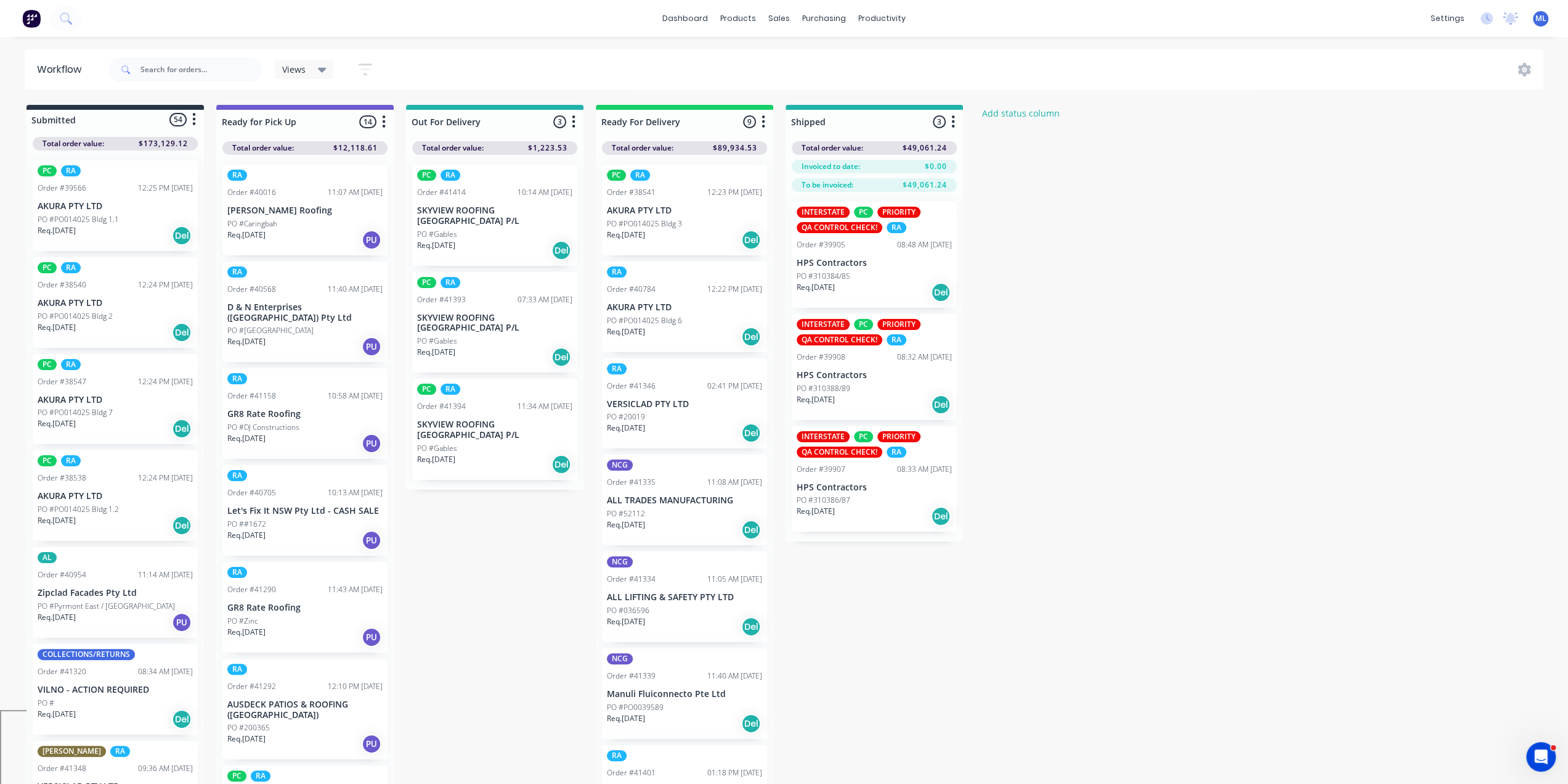
click at [1189, 655] on div "Submitted 54 Status colour #273444 hex #273444 Save Cancel Summaries Total orde…" at bounding box center [661, 447] width 1340 height 685
click at [820, 59] on div "Sales Orders" at bounding box center [825, 59] width 51 height 11
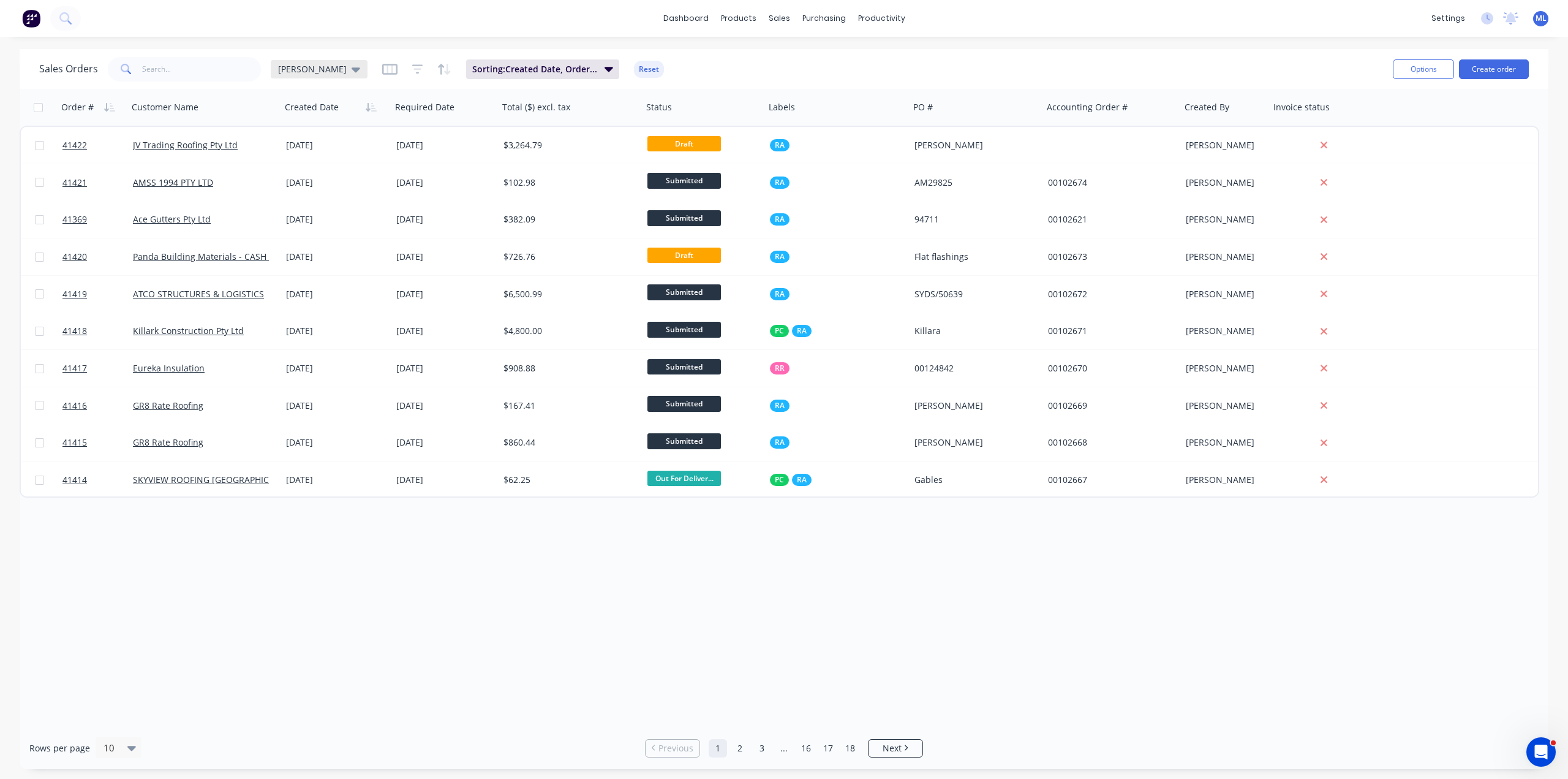
click at [300, 69] on span "[PERSON_NAME]" at bounding box center [312, 68] width 69 height 13
click at [334, 247] on button "EOM Forecast" at bounding box center [344, 246] width 140 height 15
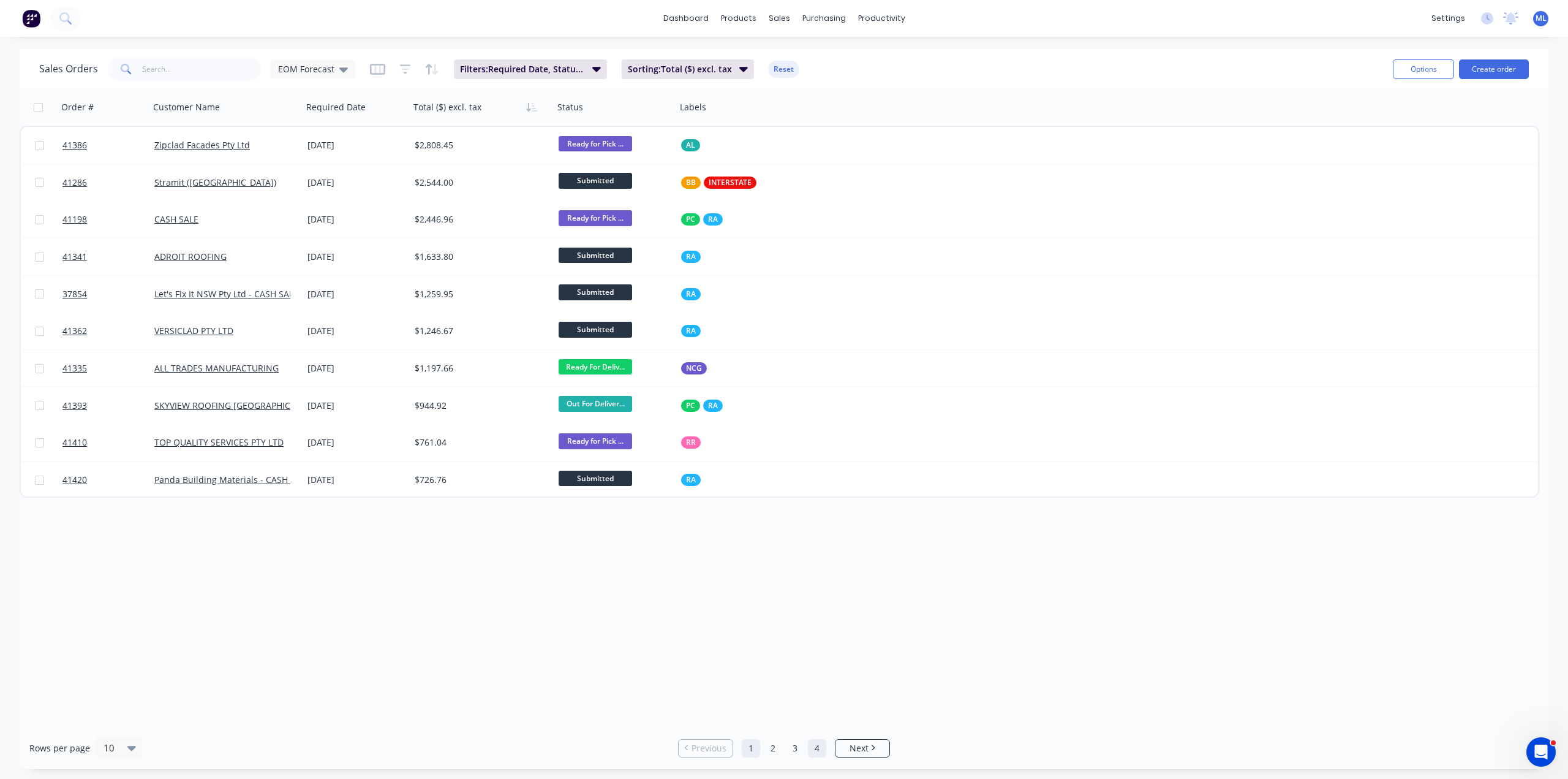
click at [818, 747] on link "4" at bounding box center [817, 748] width 18 height 18
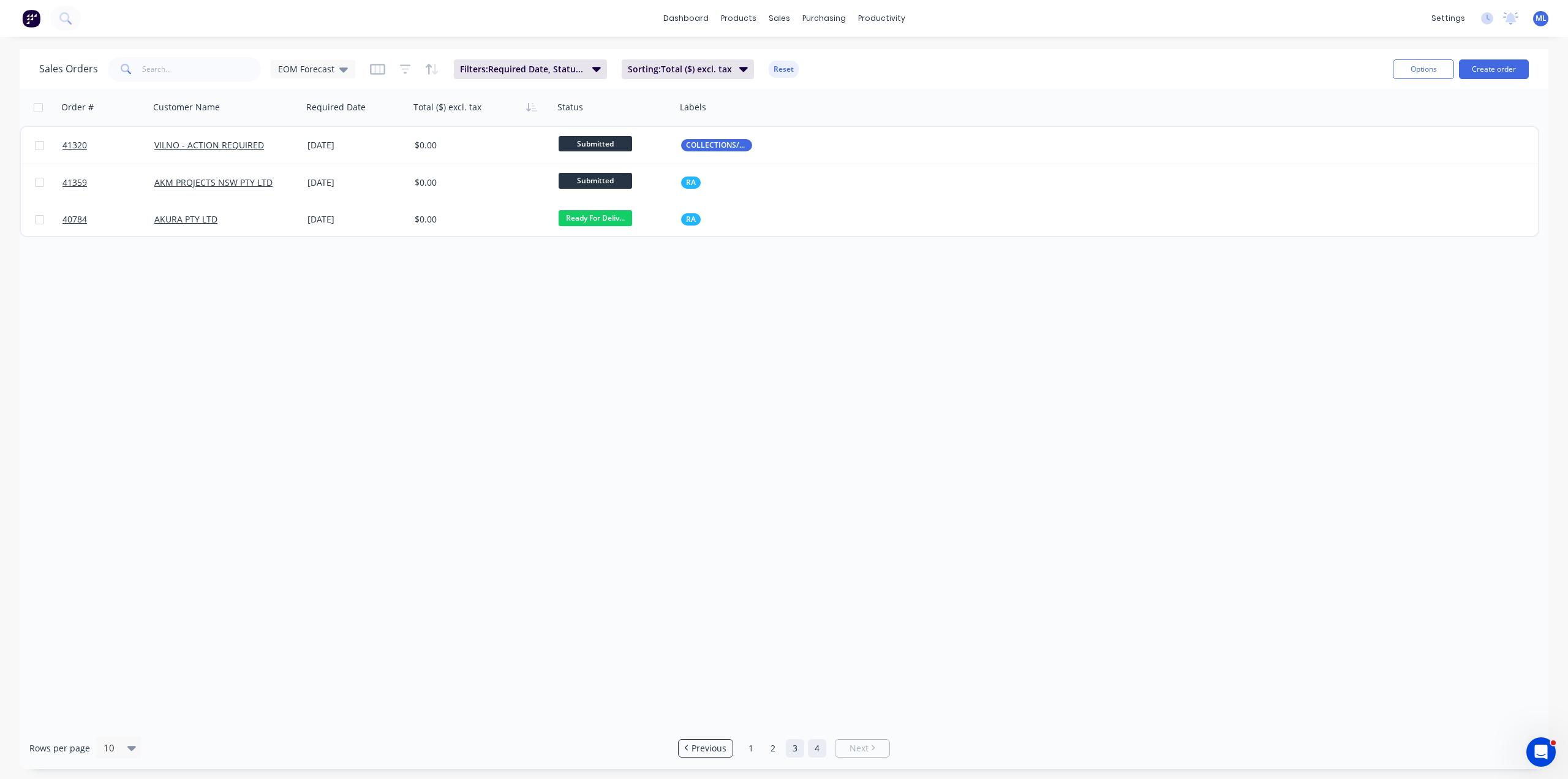
click at [792, 749] on link "3" at bounding box center [795, 748] width 18 height 18
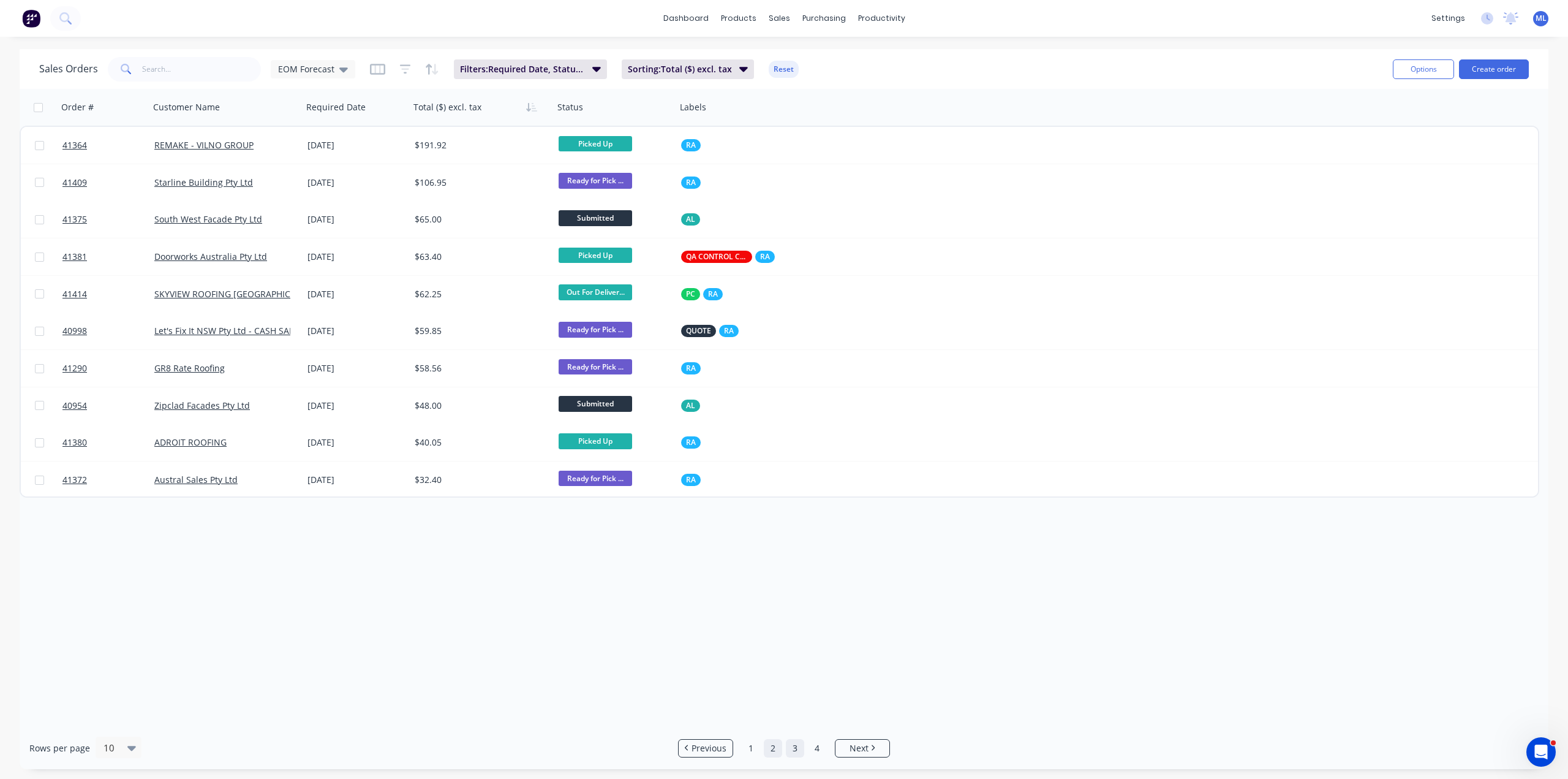
click at [767, 754] on link "2" at bounding box center [772, 748] width 18 height 18
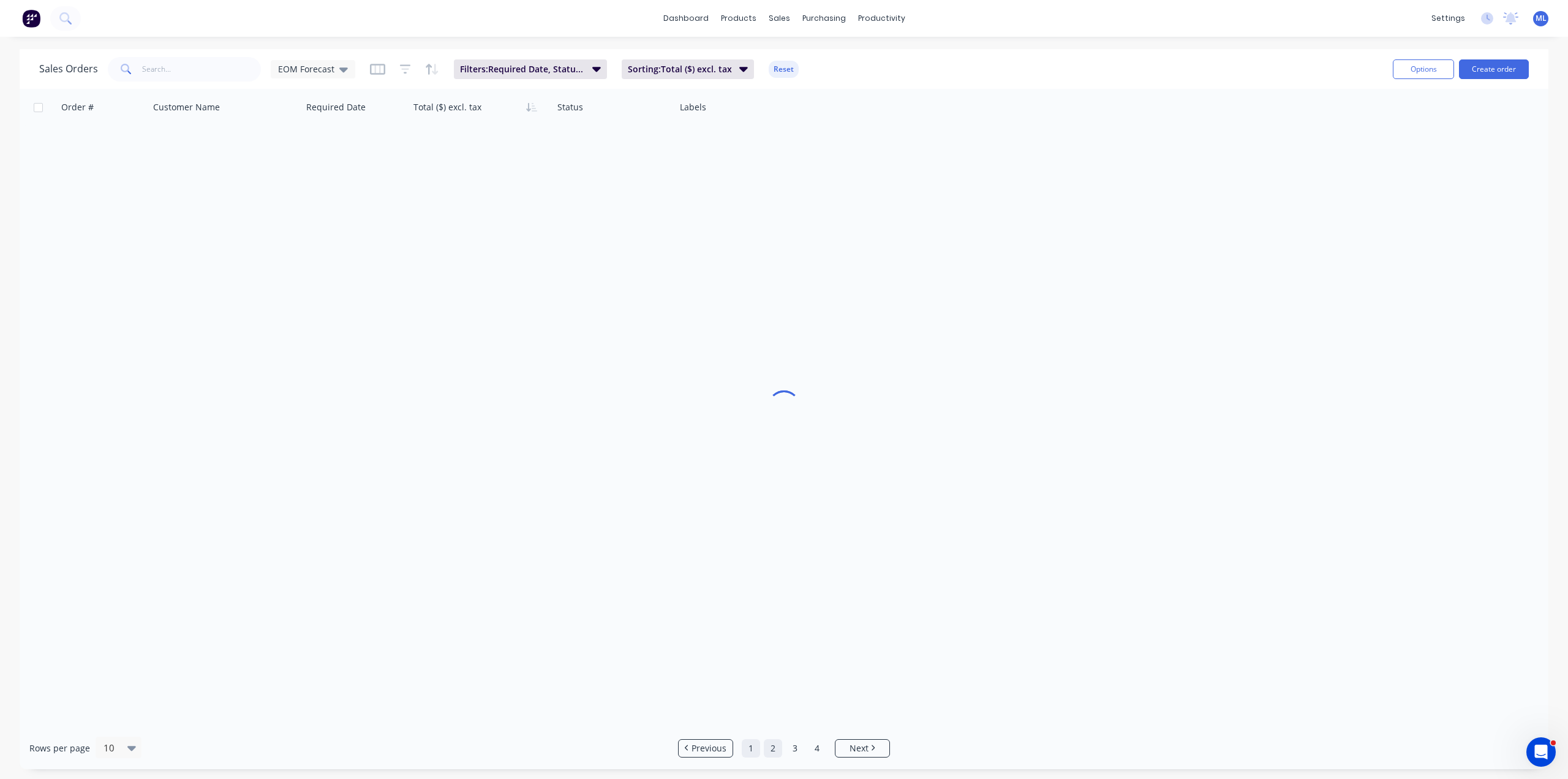
drag, startPoint x: 751, startPoint y: 750, endPoint x: 748, endPoint y: 742, distance: 8.5
click at [751, 751] on link "1" at bounding box center [751, 748] width 18 height 18
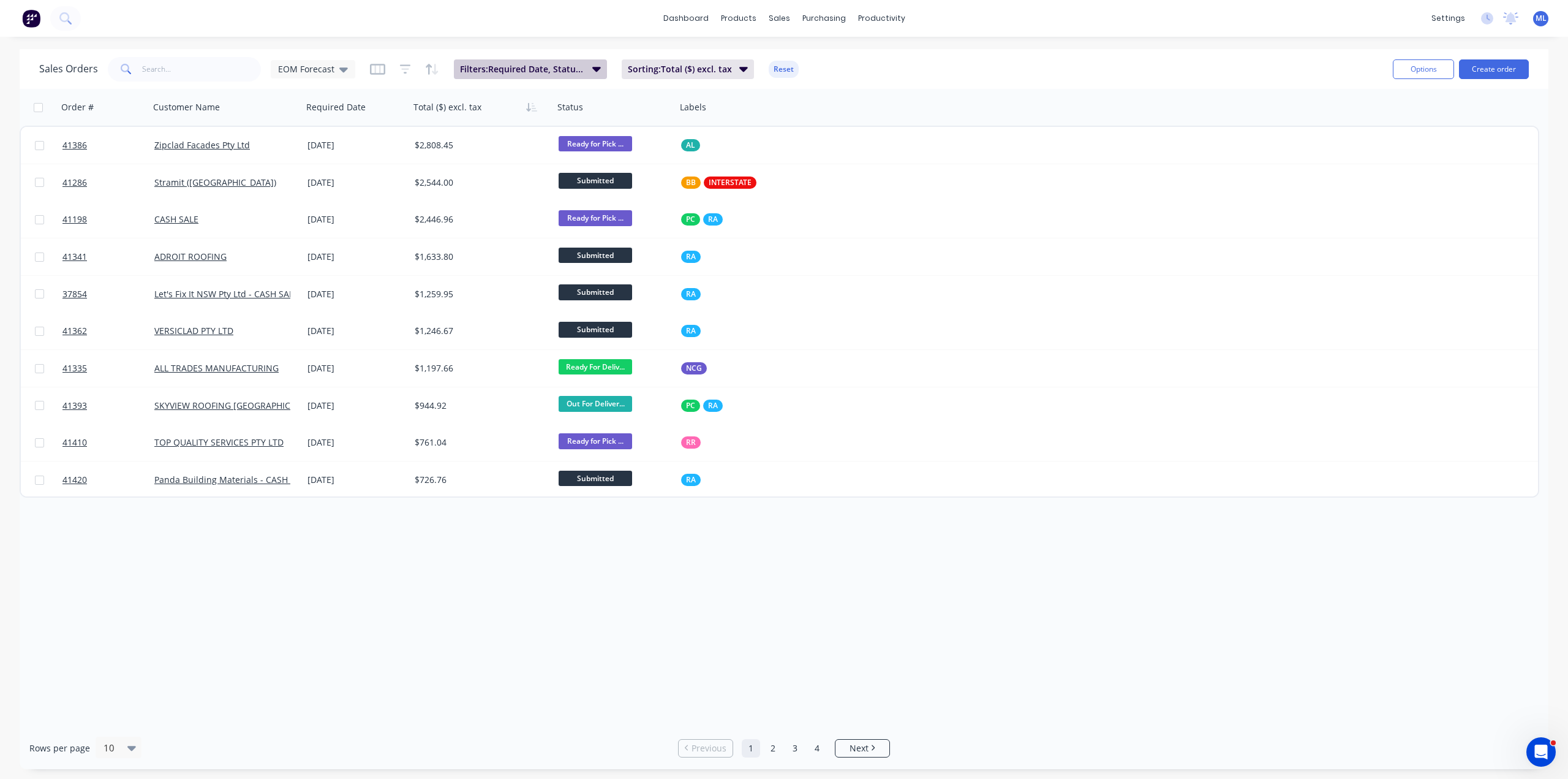
click at [529, 73] on span "Filters: Required Date, Status, Invoice status" at bounding box center [522, 69] width 125 height 13
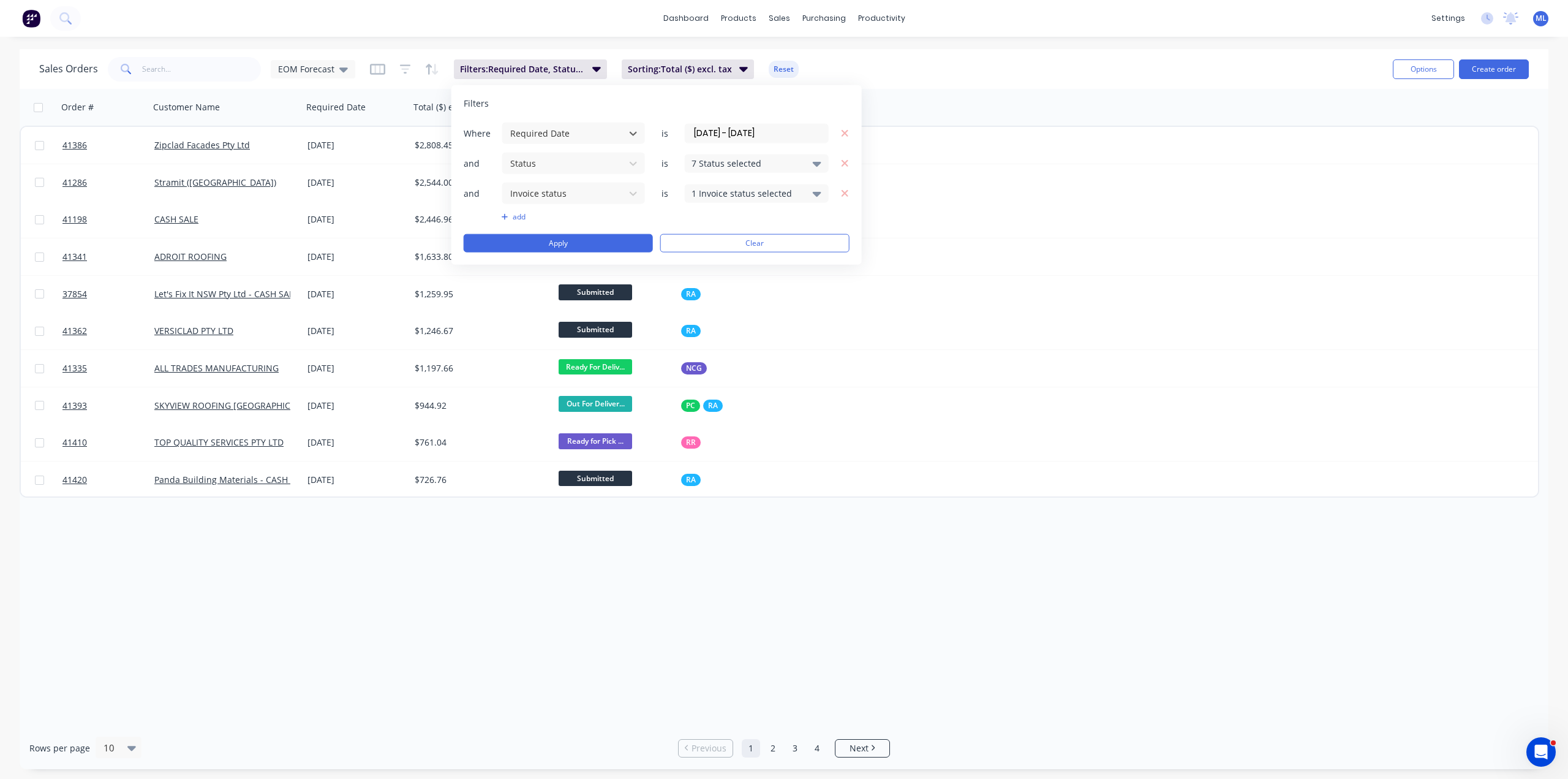
click at [475, 30] on div "dashboard products sales purchasing productivity dashboard products Product Cat…" at bounding box center [784, 18] width 1568 height 37
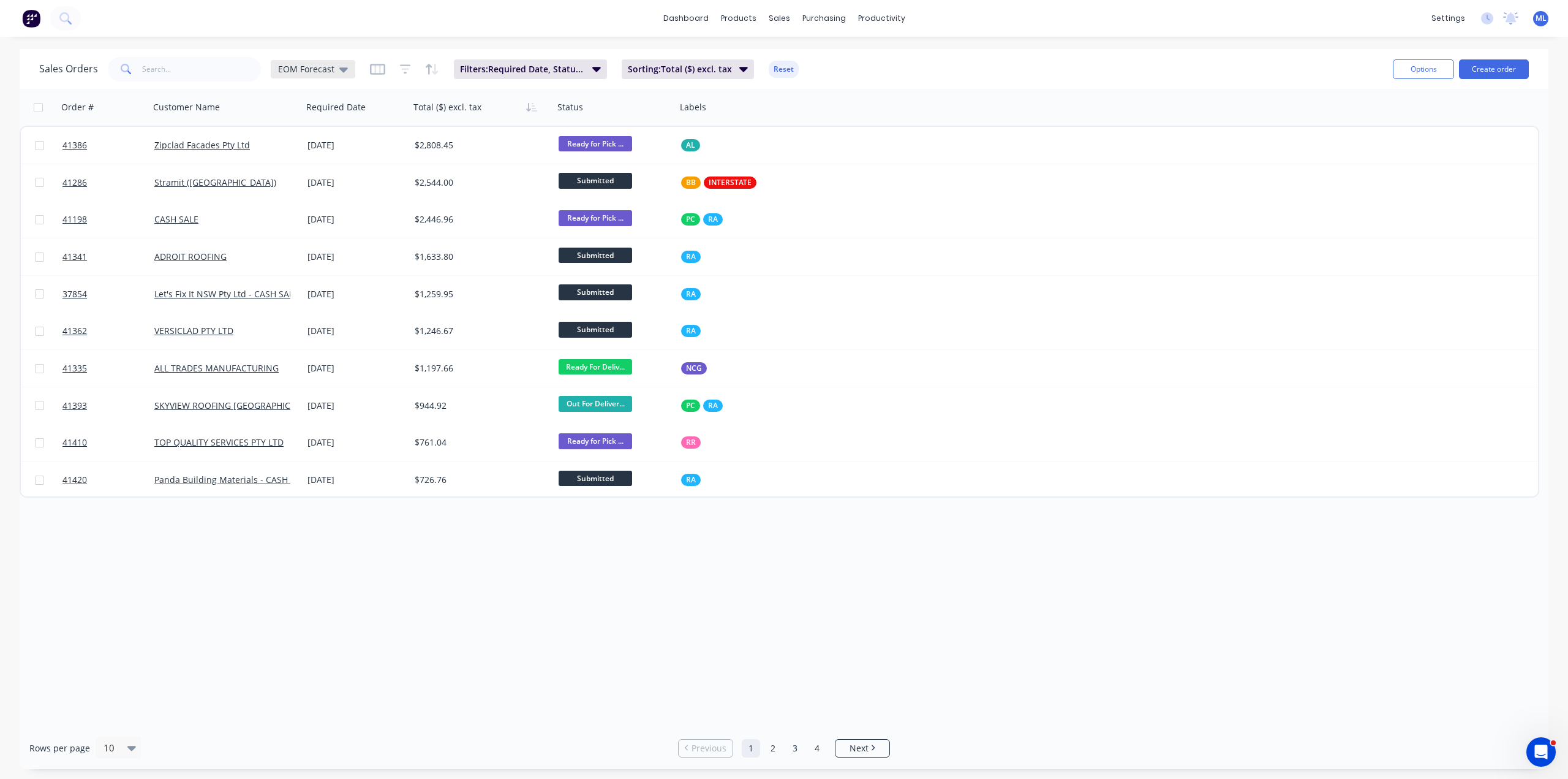
click at [322, 75] on div "EOM Forecast" at bounding box center [312, 69] width 84 height 18
click at [568, 600] on div "Order # Customer Name Required Date Total ($) excl. tax Status Labels 41386 Zip…" at bounding box center [784, 407] width 1529 height 637
click at [326, 67] on span "EOM Forecast" at bounding box center [307, 68] width 56 height 13
click at [333, 202] on button "[PERSON_NAME] (Default)" at bounding box center [344, 197] width 140 height 15
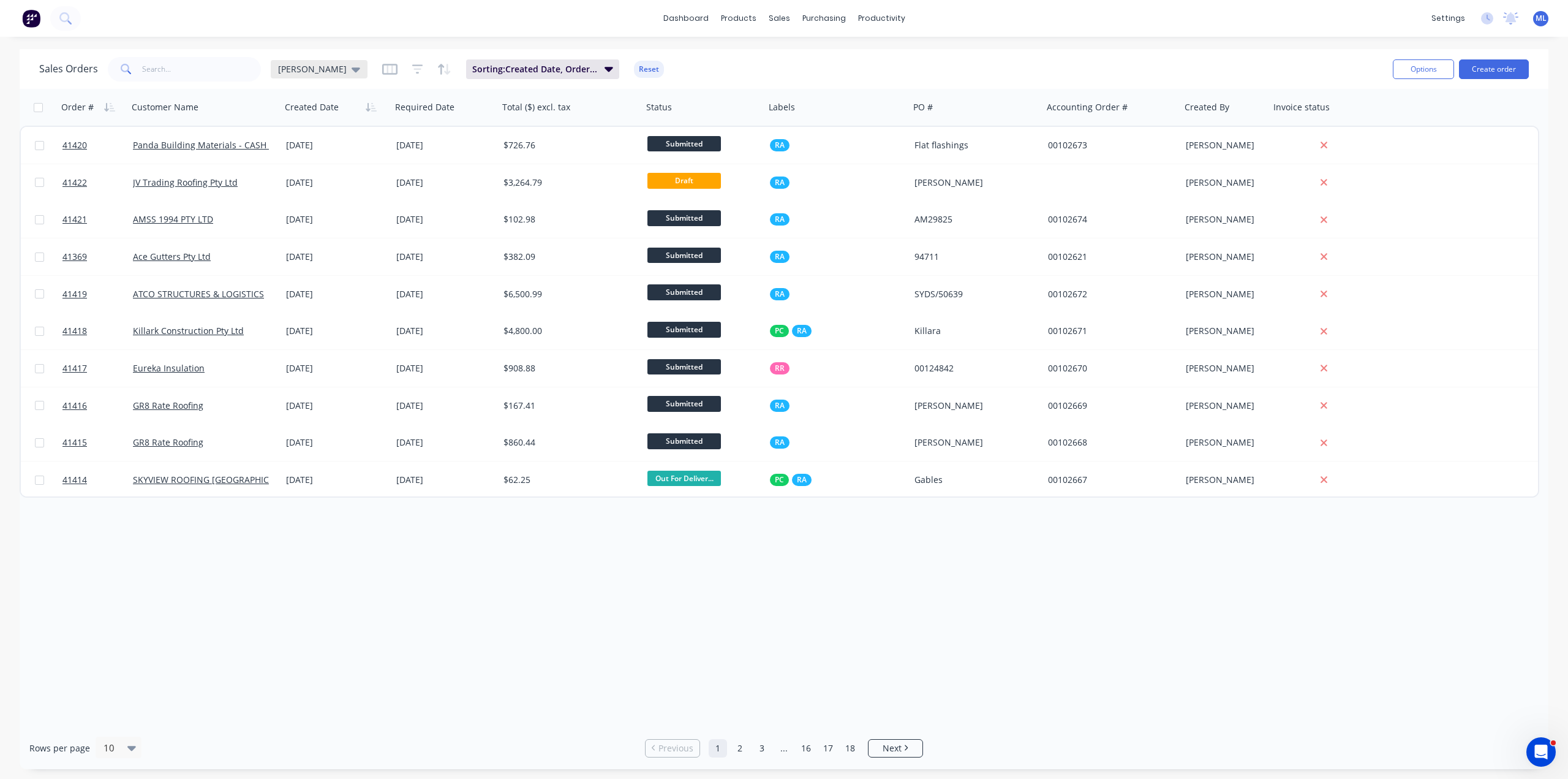
click at [292, 67] on span "[PERSON_NAME]" at bounding box center [312, 68] width 69 height 13
click at [311, 245] on button "EOM Forecast" at bounding box center [344, 246] width 140 height 15
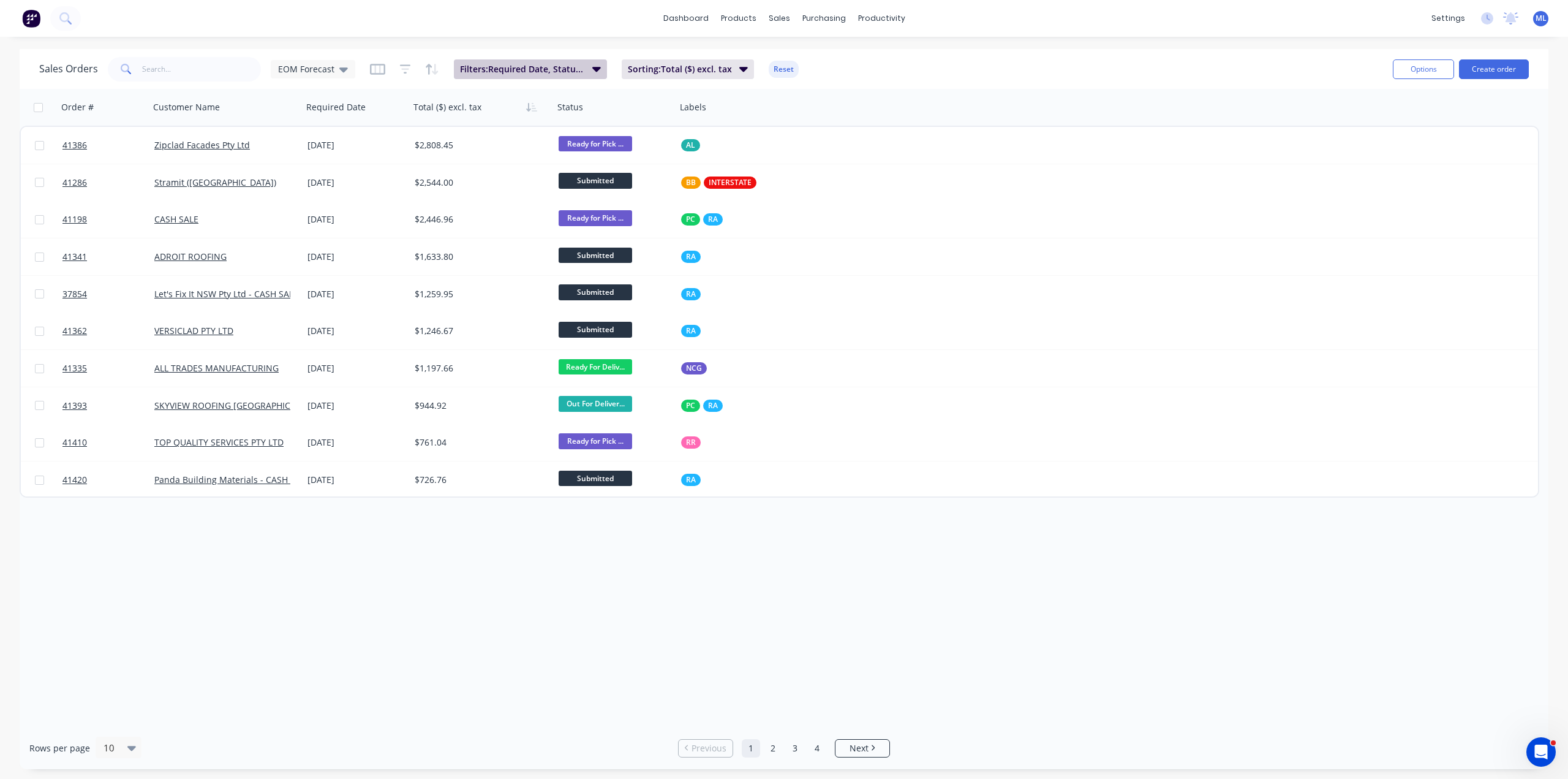
click at [496, 74] on span "Filters: Required Date, Status, Invoice status" at bounding box center [522, 69] width 125 height 13
click at [846, 616] on div "Order # Customer Name Required Date Total ($) excl. tax Status Labels 41386 Zip…" at bounding box center [784, 407] width 1529 height 637
click at [317, 69] on span "EOM Forecast" at bounding box center [307, 68] width 56 height 13
click at [320, 197] on button "[PERSON_NAME] (Default)" at bounding box center [344, 197] width 140 height 15
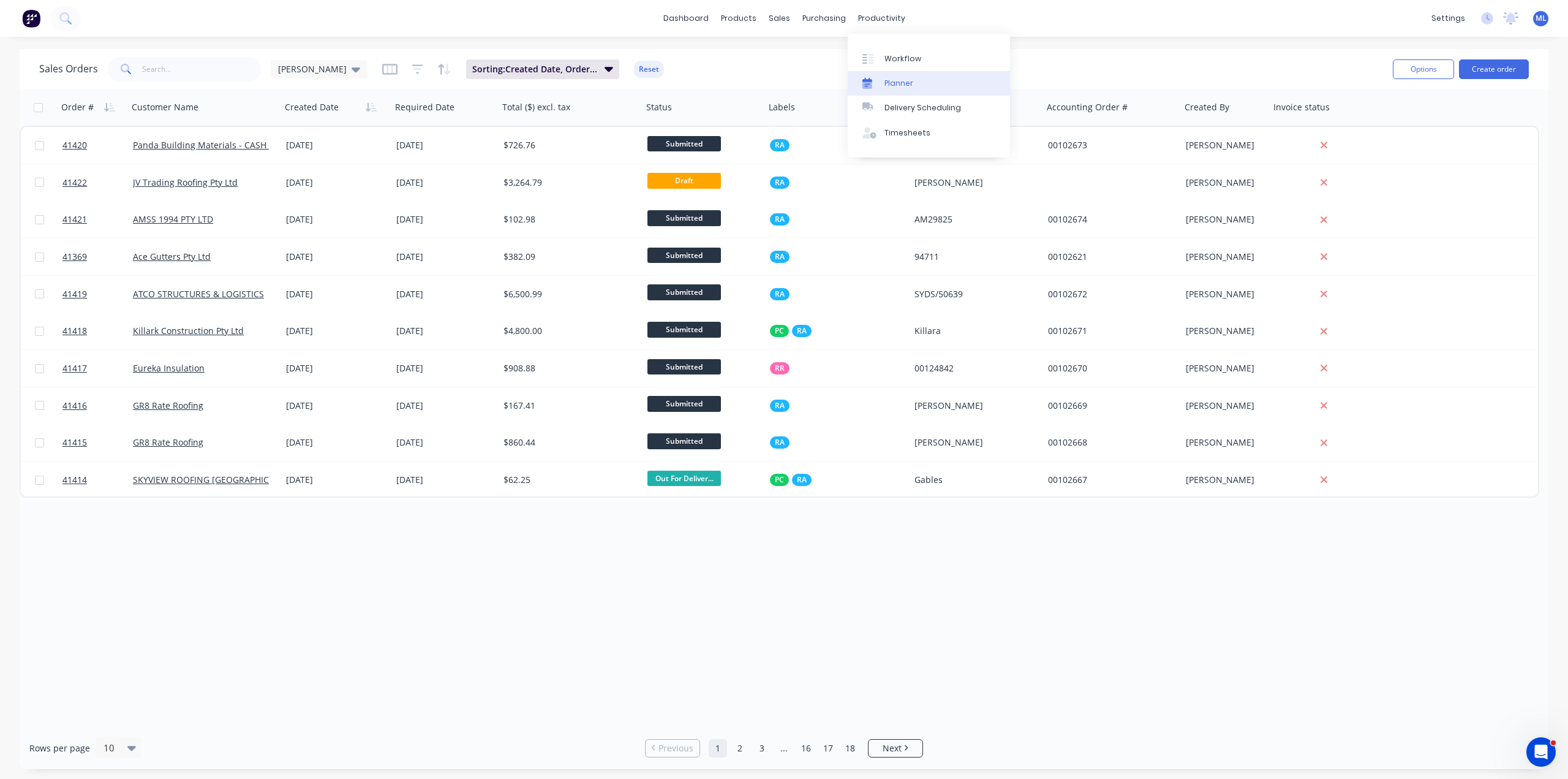
click at [907, 93] on link "Planner" at bounding box center [929, 82] width 162 height 24
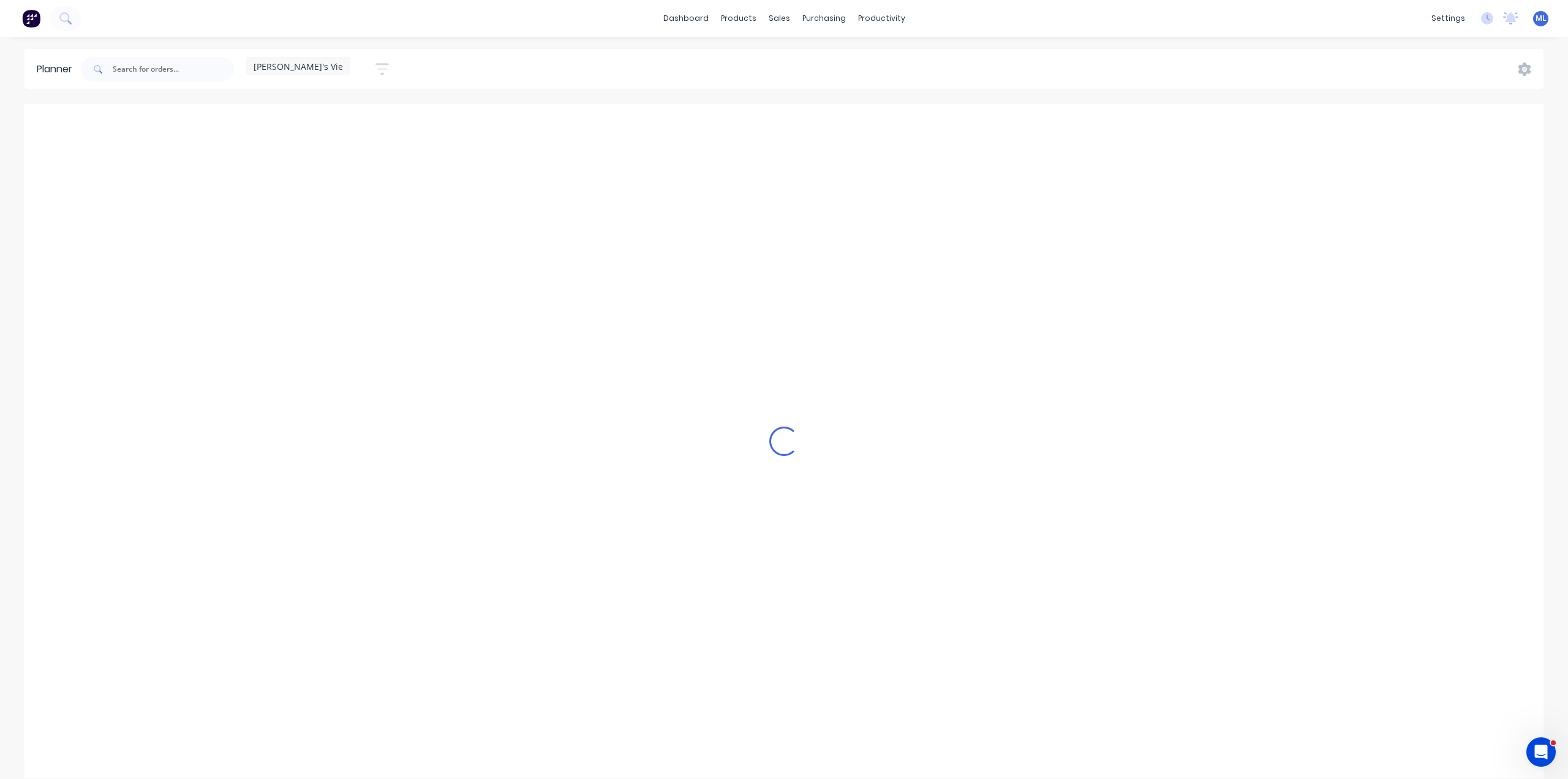
scroll to position [0, 2353]
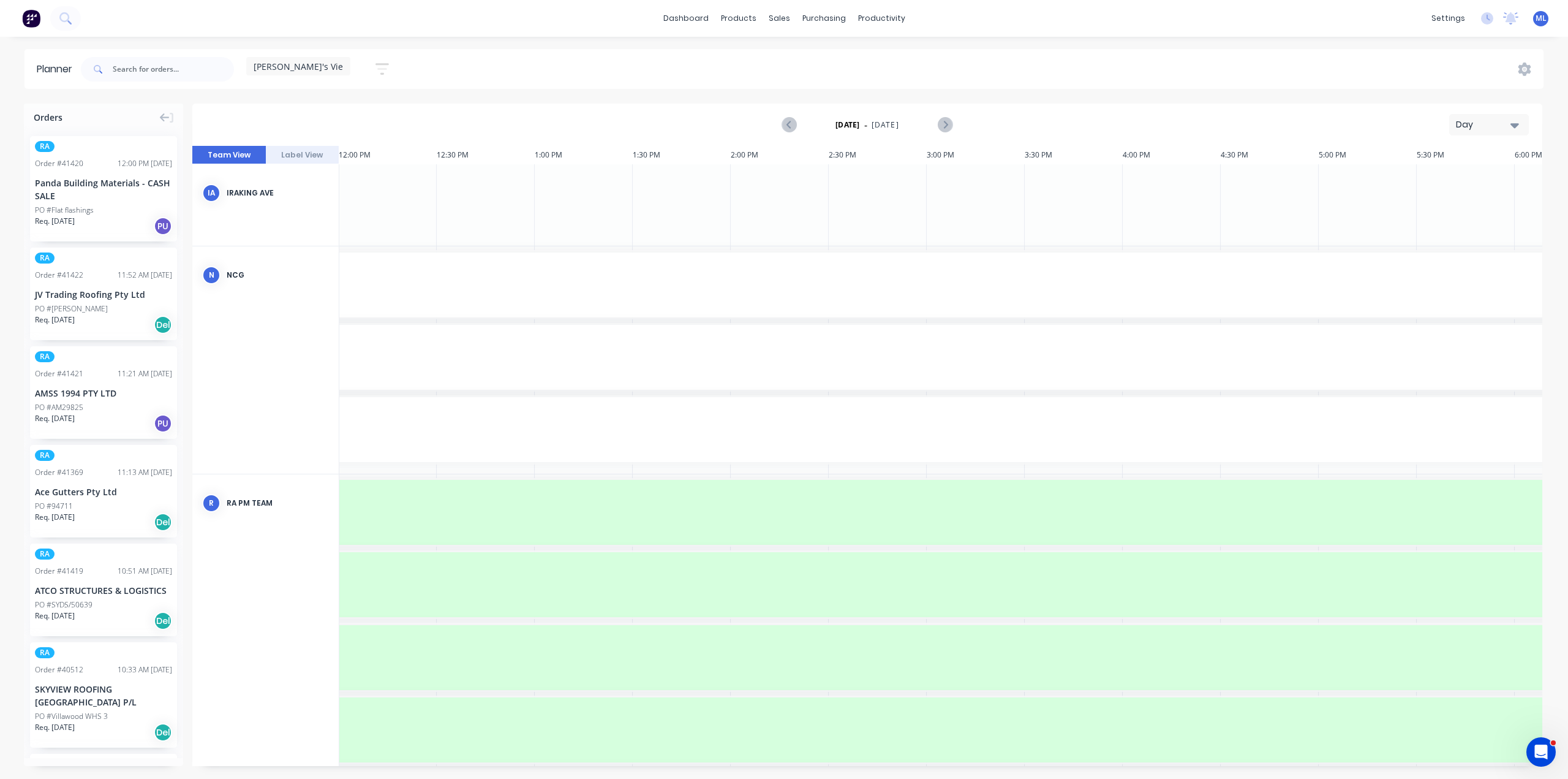
click at [1502, 124] on div "Day" at bounding box center [1485, 124] width 56 height 13
click at [1455, 180] on div "Week" at bounding box center [1467, 181] width 121 height 24
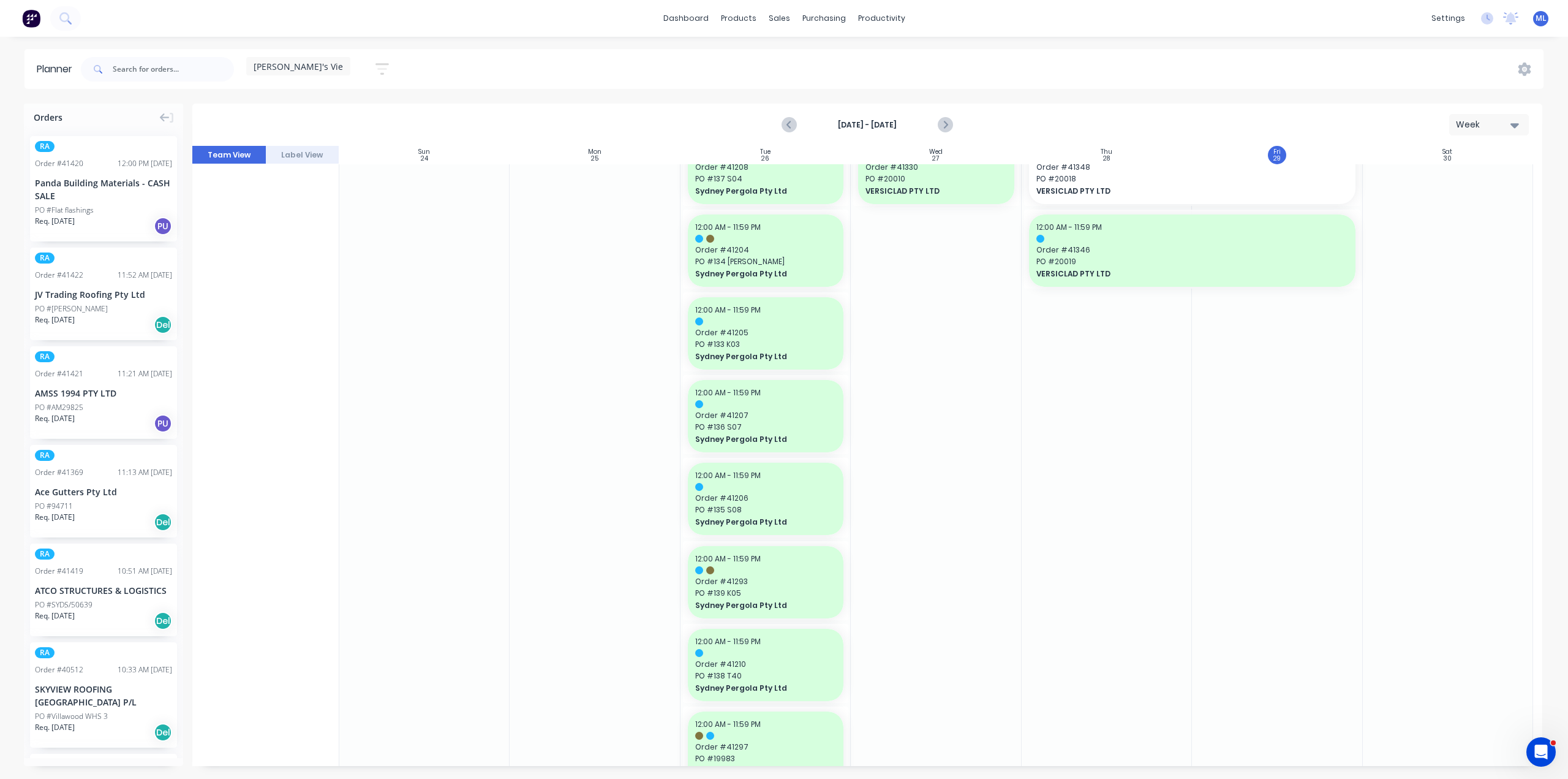
scroll to position [2131, 0]
click at [908, 111] on div "Delivery Scheduling" at bounding box center [923, 107] width 77 height 11
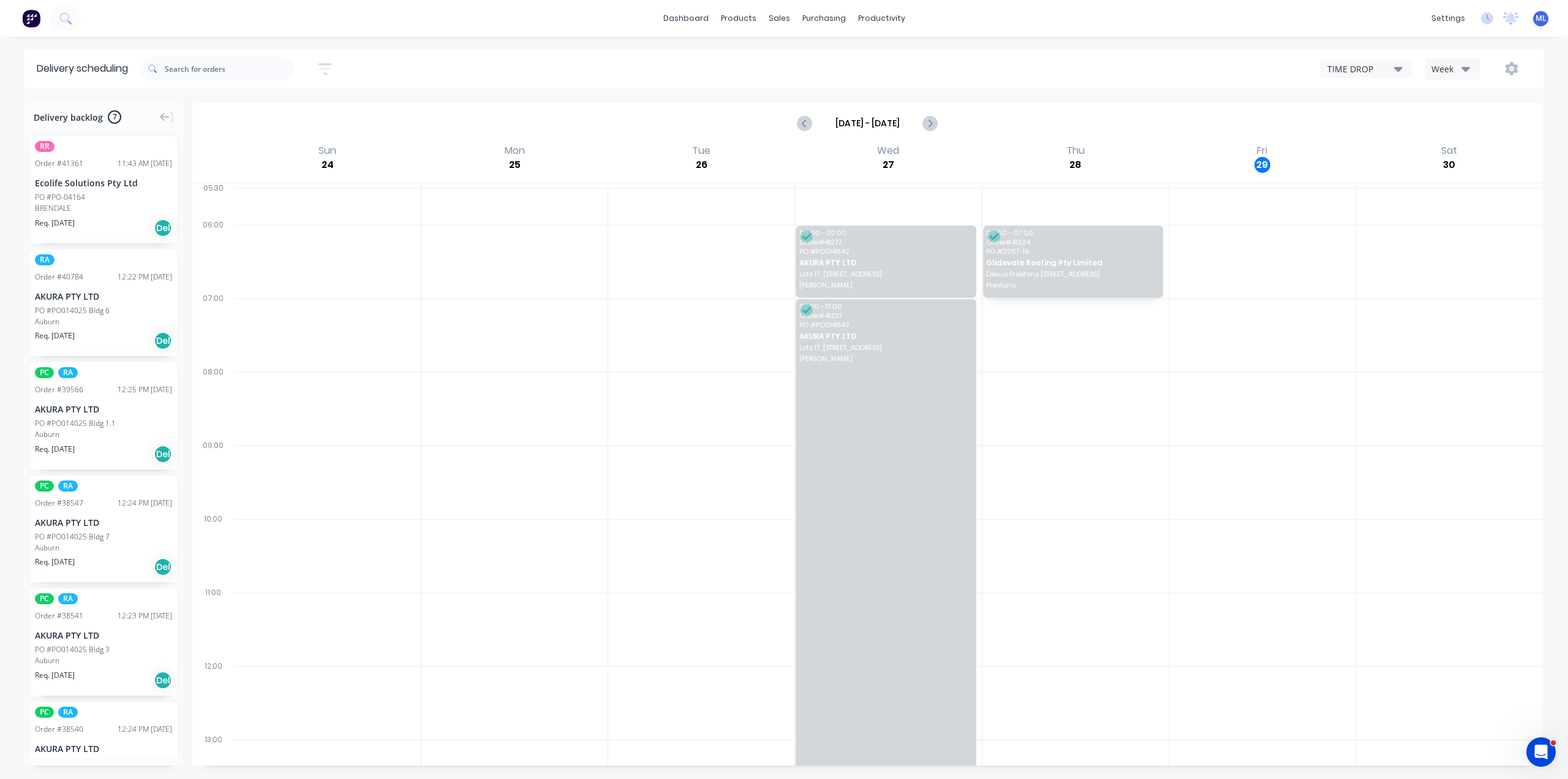
click at [1449, 71] on div "Week" at bounding box center [1450, 68] width 36 height 13
click at [1457, 124] on div "Vehicle" at bounding box center [1486, 125] width 121 height 24
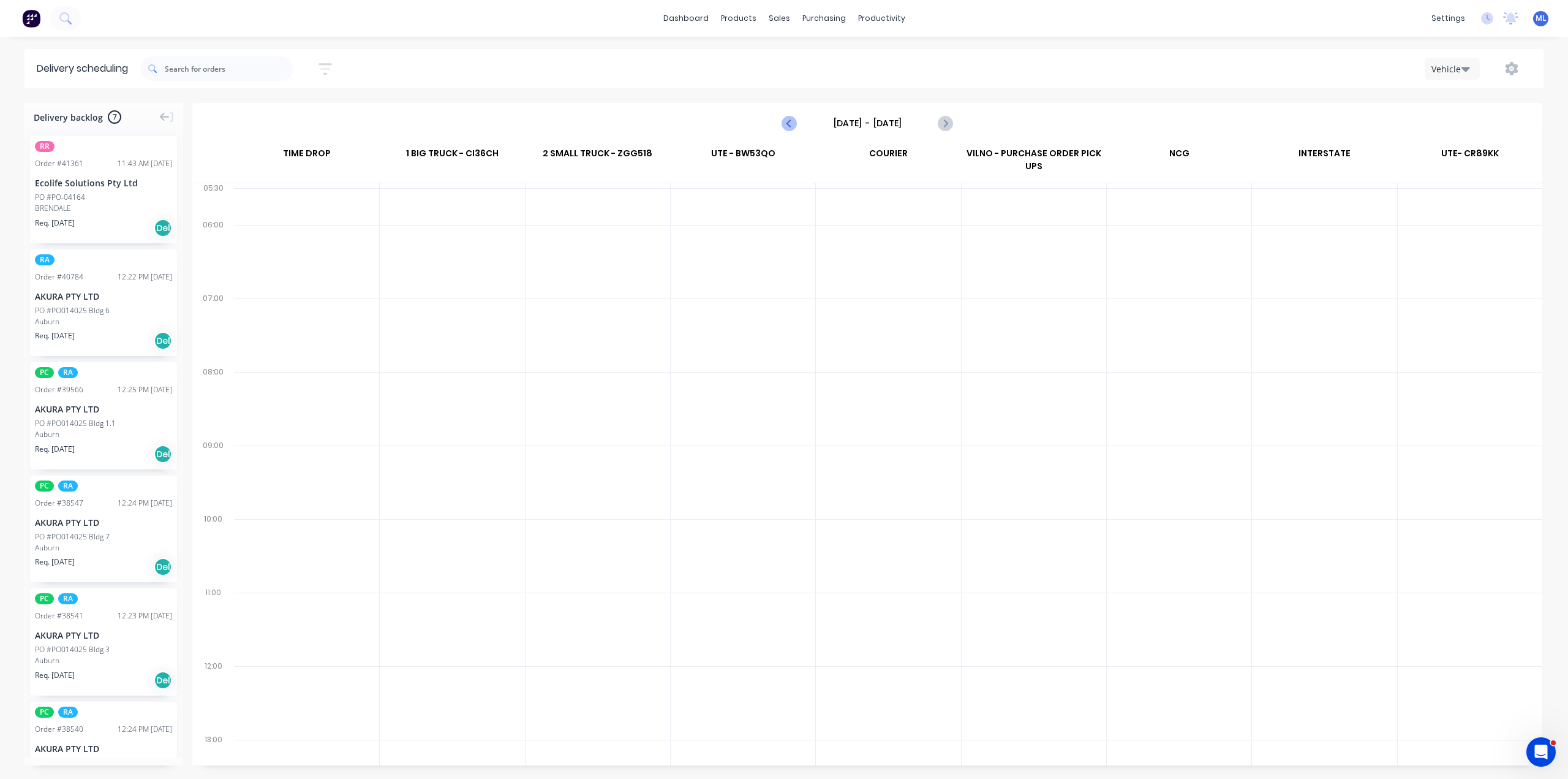
click at [792, 128] on icon "Previous page" at bounding box center [790, 122] width 15 height 15
click at [941, 124] on icon "Next page" at bounding box center [945, 122] width 15 height 15
click at [948, 122] on icon "Next page" at bounding box center [945, 122] width 15 height 15
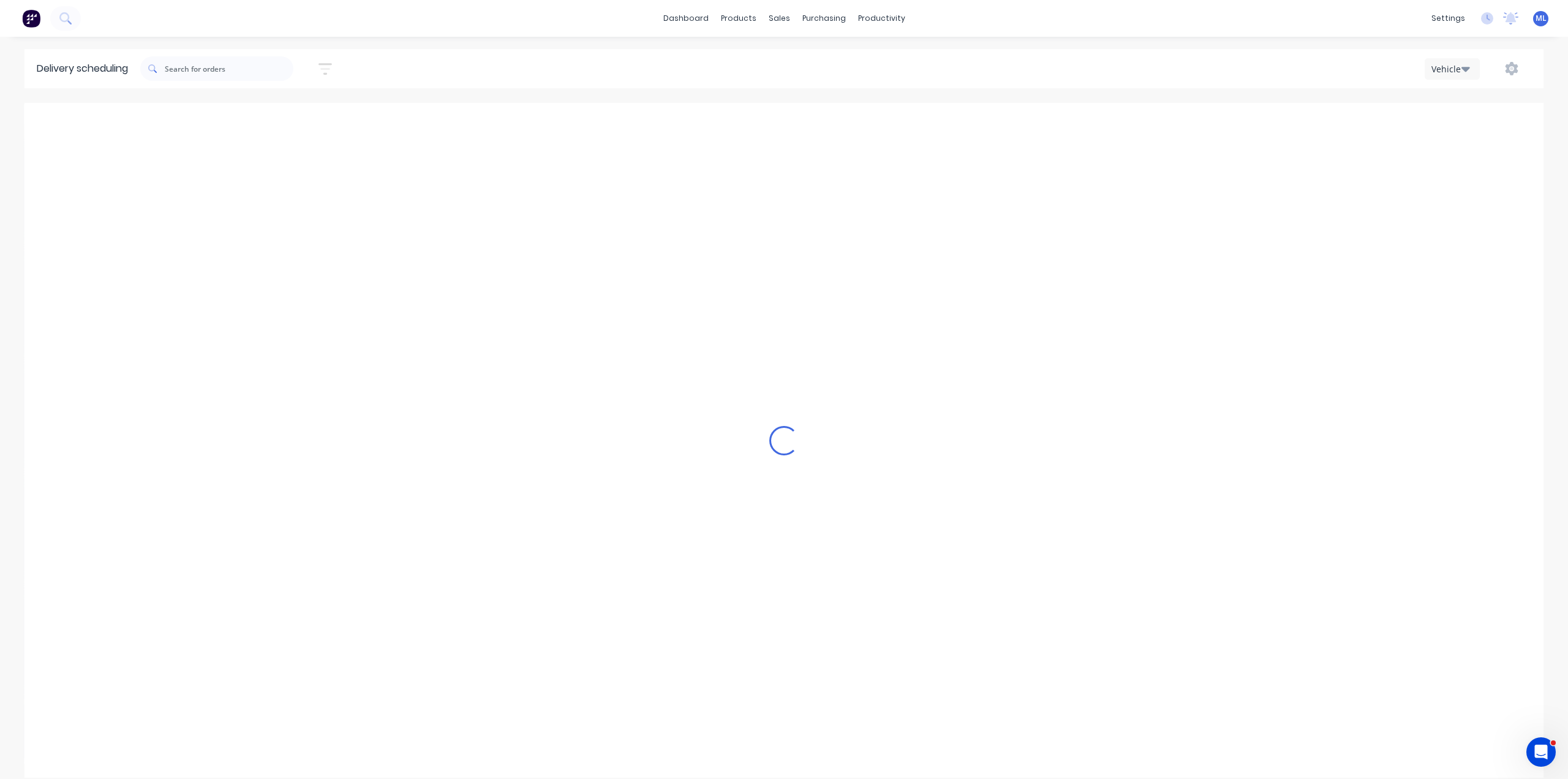
click at [948, 122] on div "Loading..." at bounding box center [784, 439] width 1519 height 674
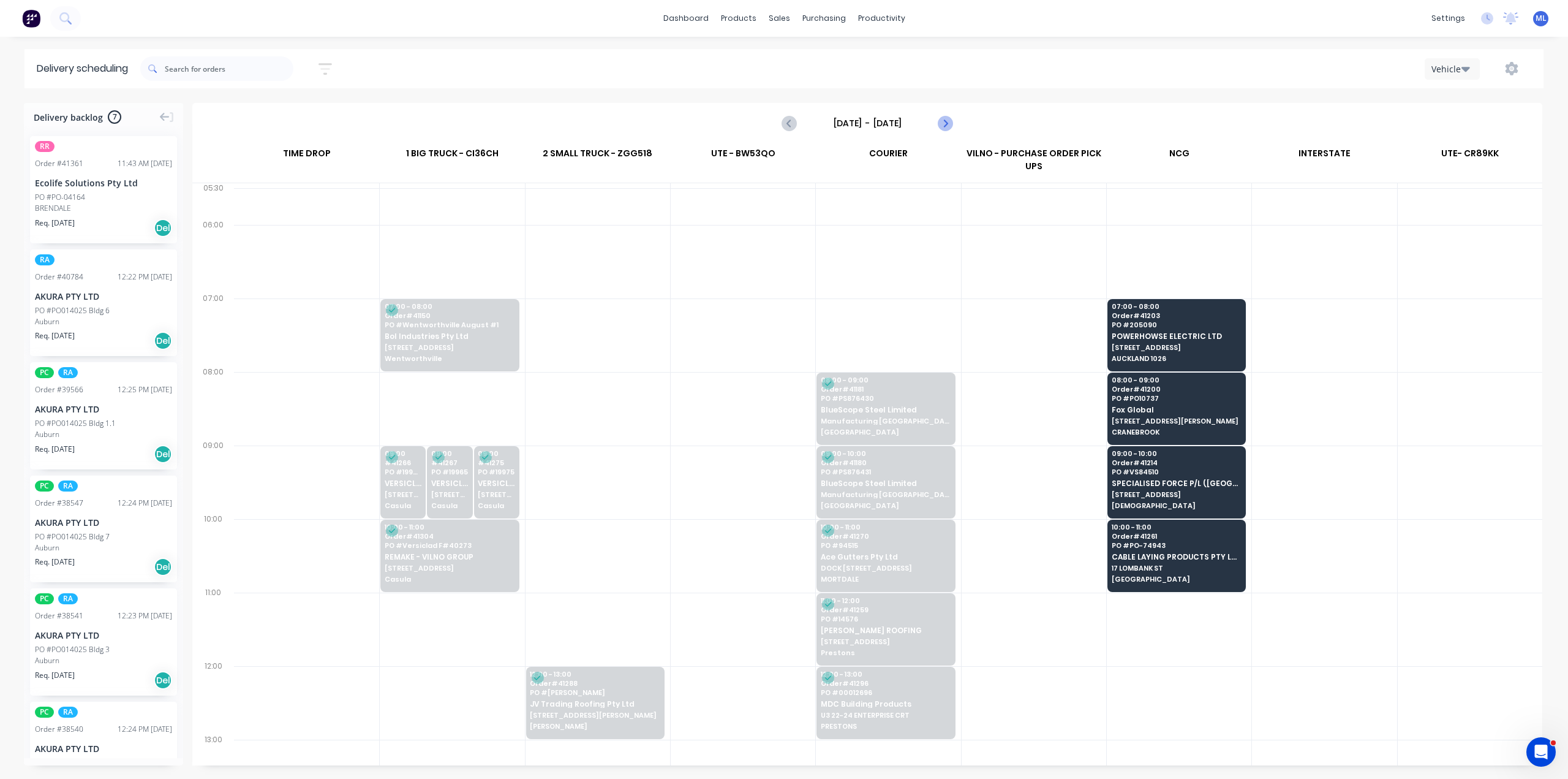
click at [952, 124] on icon "Next page" at bounding box center [945, 122] width 15 height 15
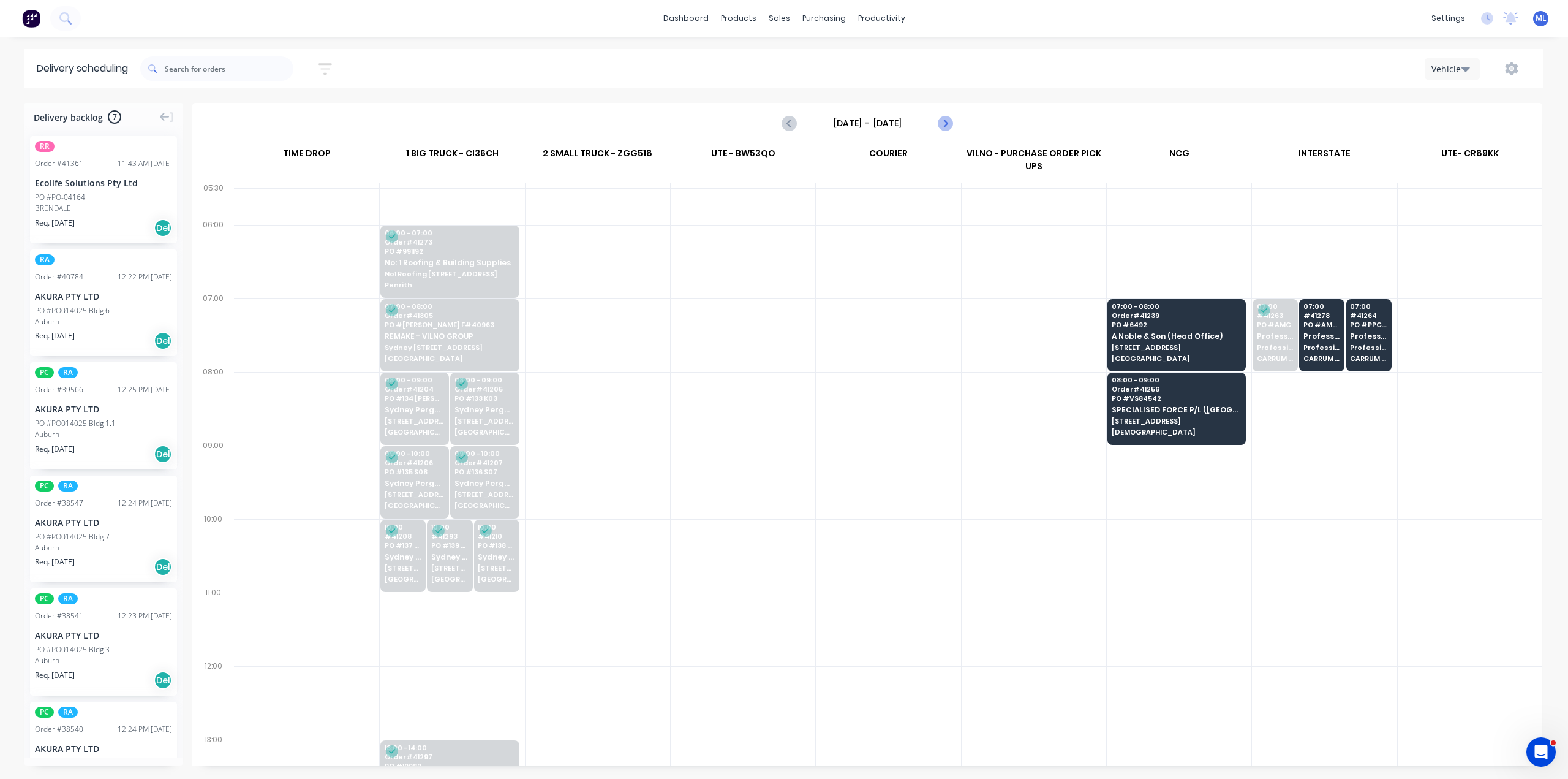
click at [950, 122] on icon "Next page" at bounding box center [945, 122] width 15 height 15
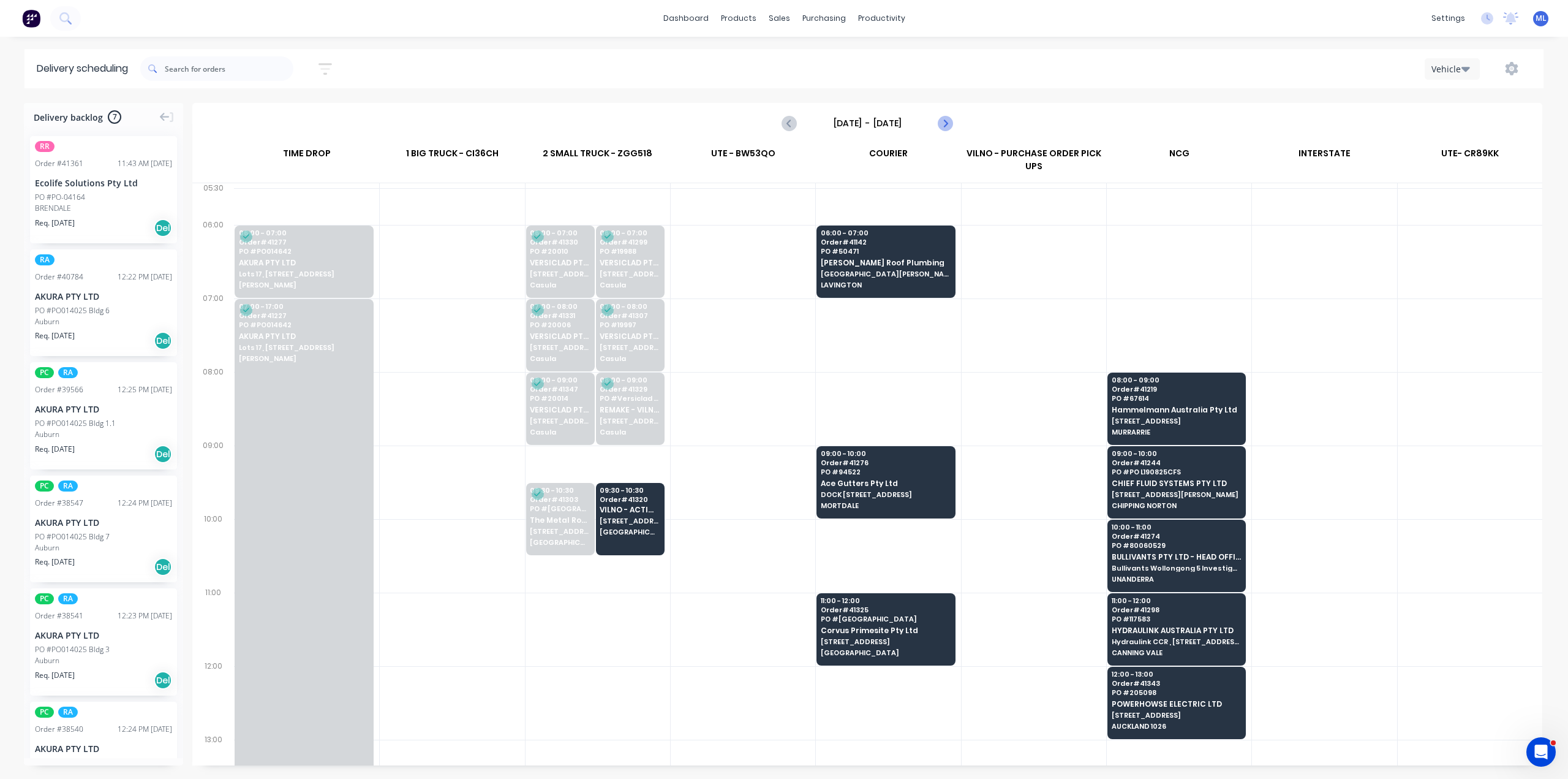
click at [950, 121] on icon "Next page" at bounding box center [945, 122] width 15 height 15
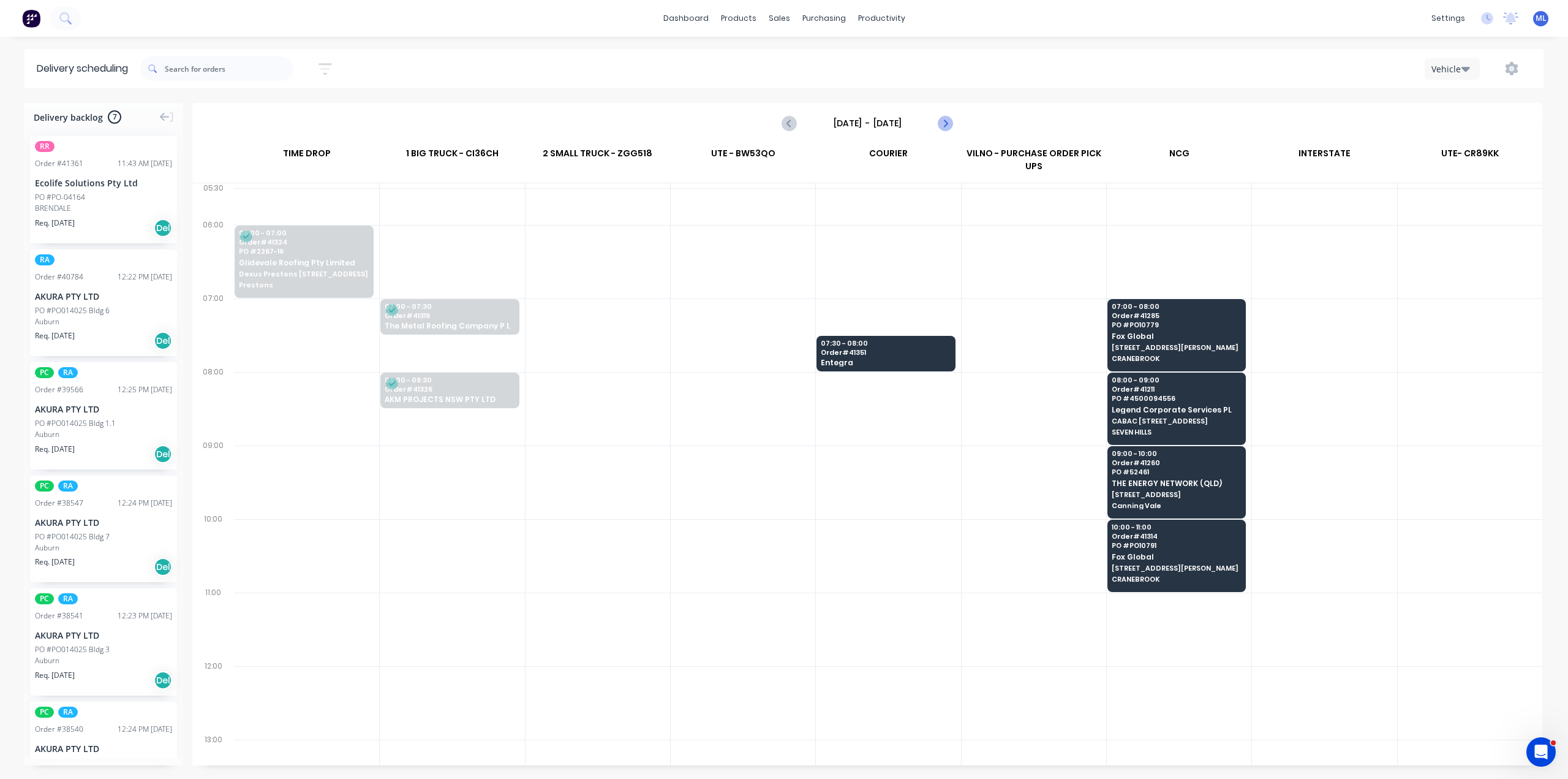
click at [950, 121] on icon "Next page" at bounding box center [945, 122] width 15 height 15
type input "[DATE] - [DATE]"
